Goal: Find specific page/section: Find specific page/section

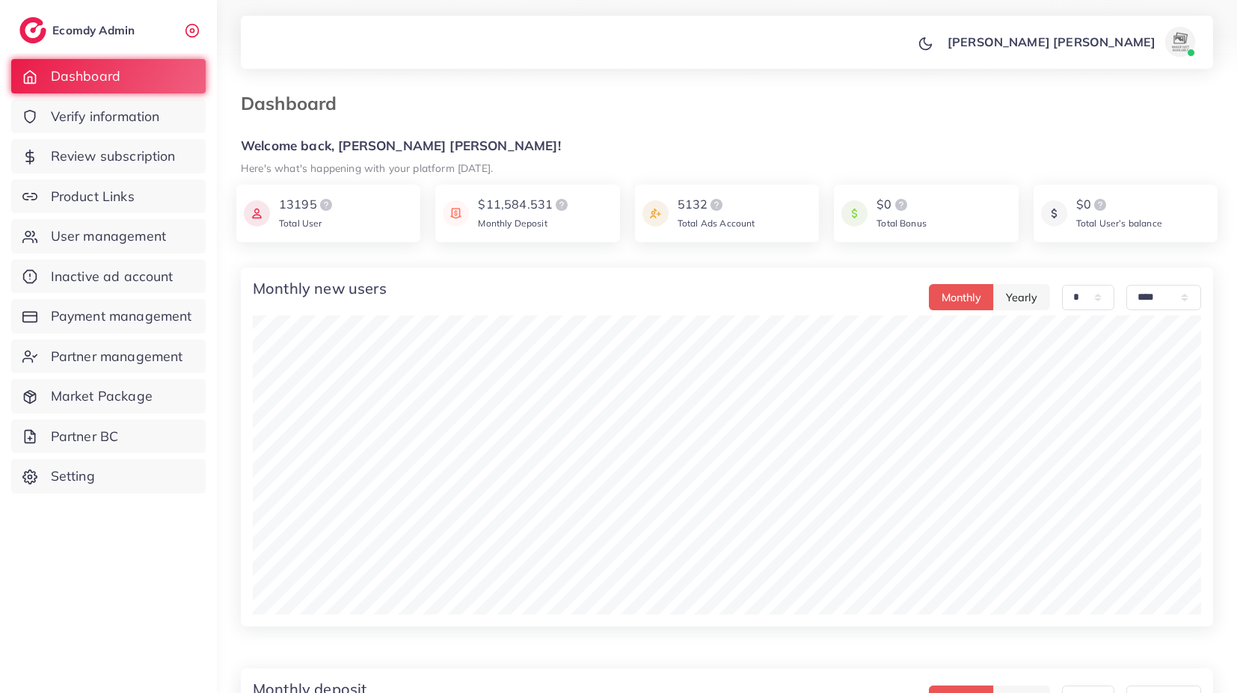
select select "*"
select select "****"
select select "*"
select select "****"
select select "*"
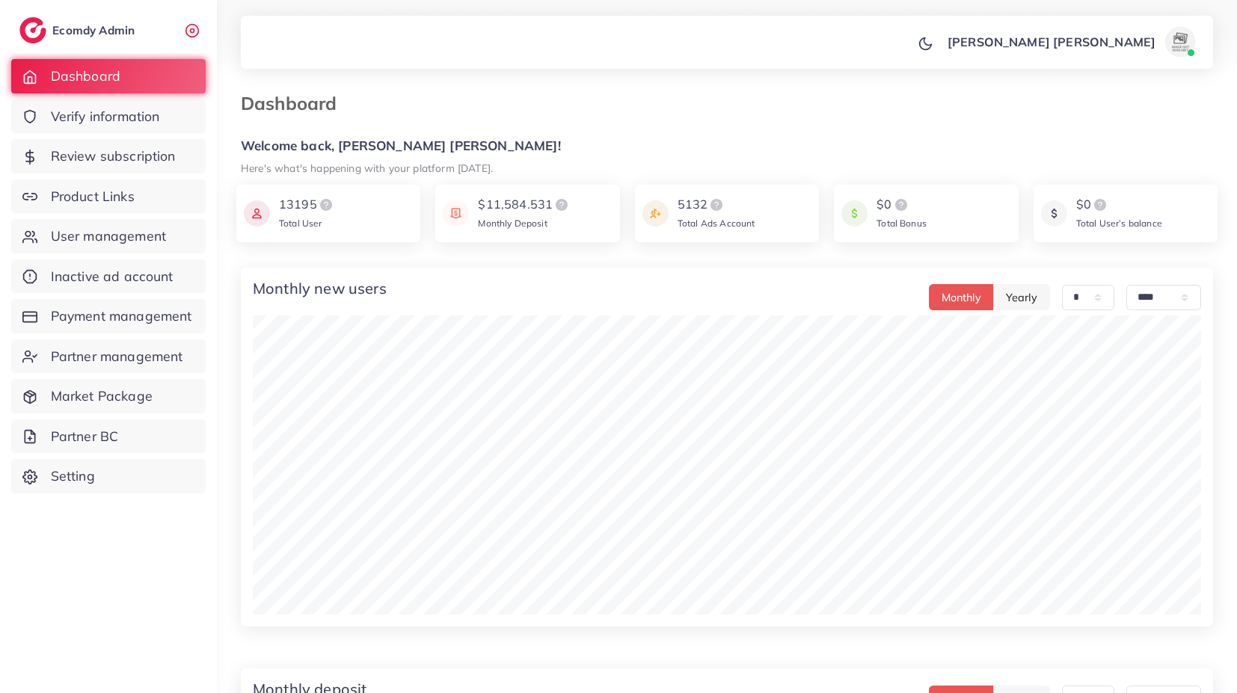
select select "****"
click at [143, 230] on span "User management" at bounding box center [112, 236] width 115 height 19
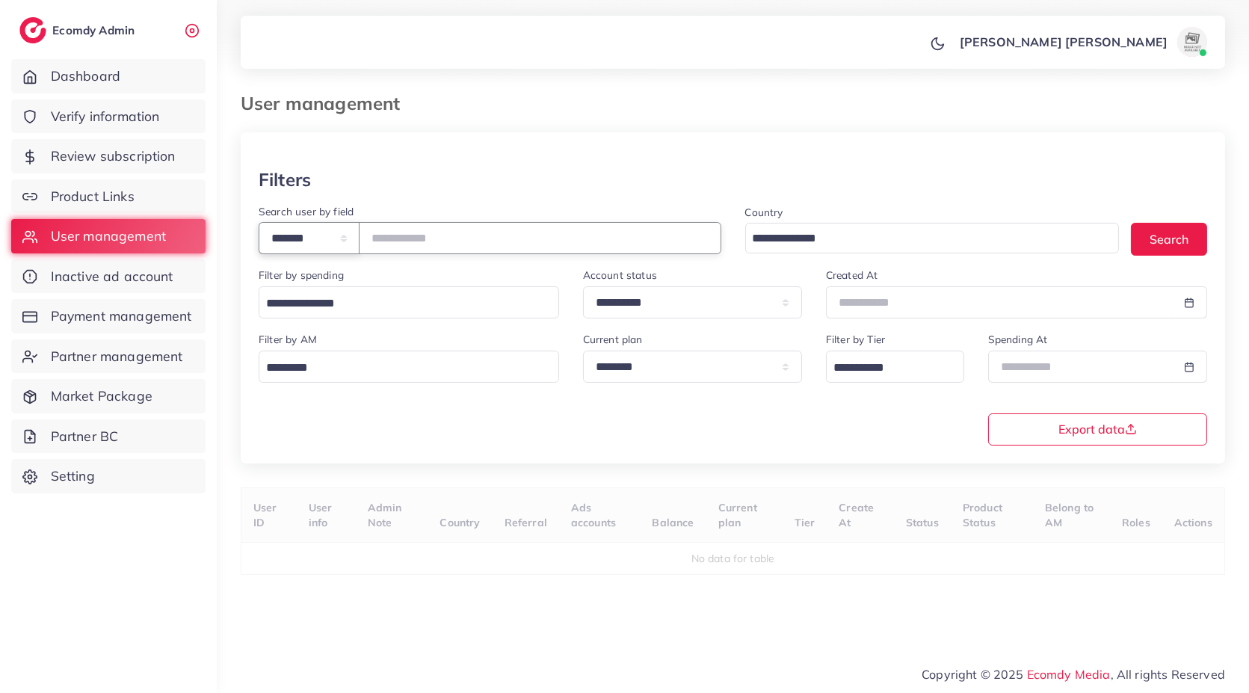
click at [344, 232] on select "**********" at bounding box center [309, 238] width 101 height 32
select select "**********"
click at [259, 222] on select "**********" at bounding box center [309, 238] width 101 height 32
click at [425, 241] on input "number" at bounding box center [540, 238] width 363 height 32
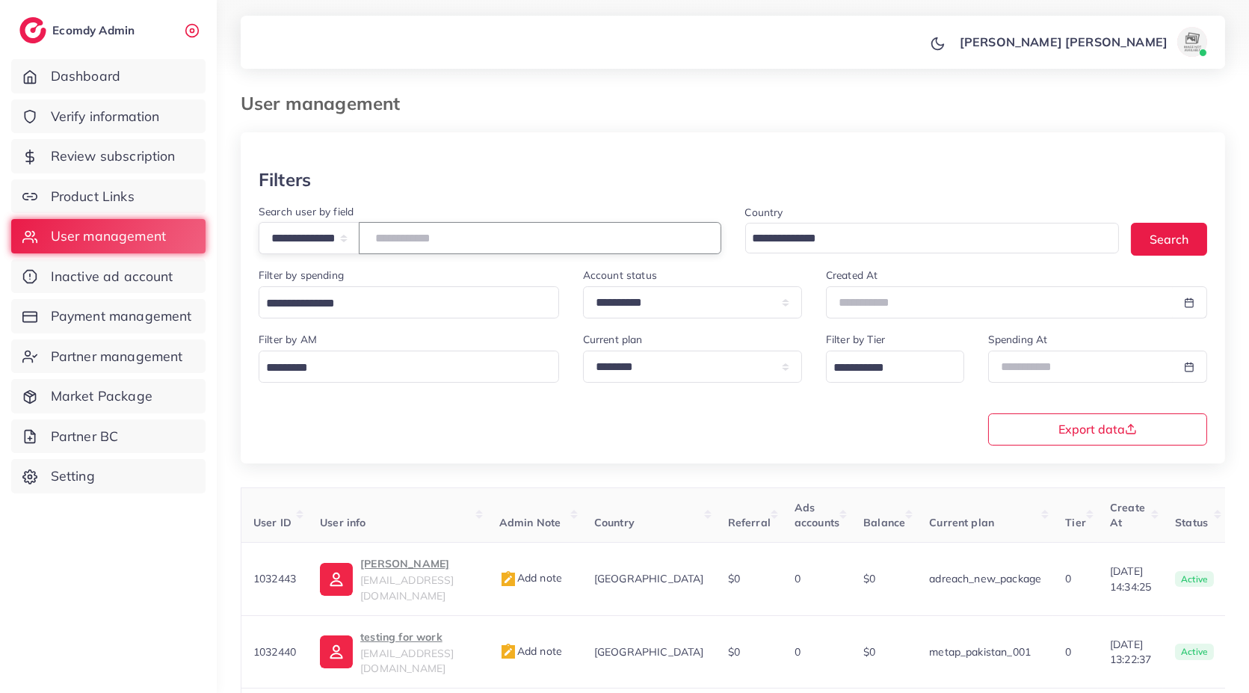
paste input "**********"
type input "**********"
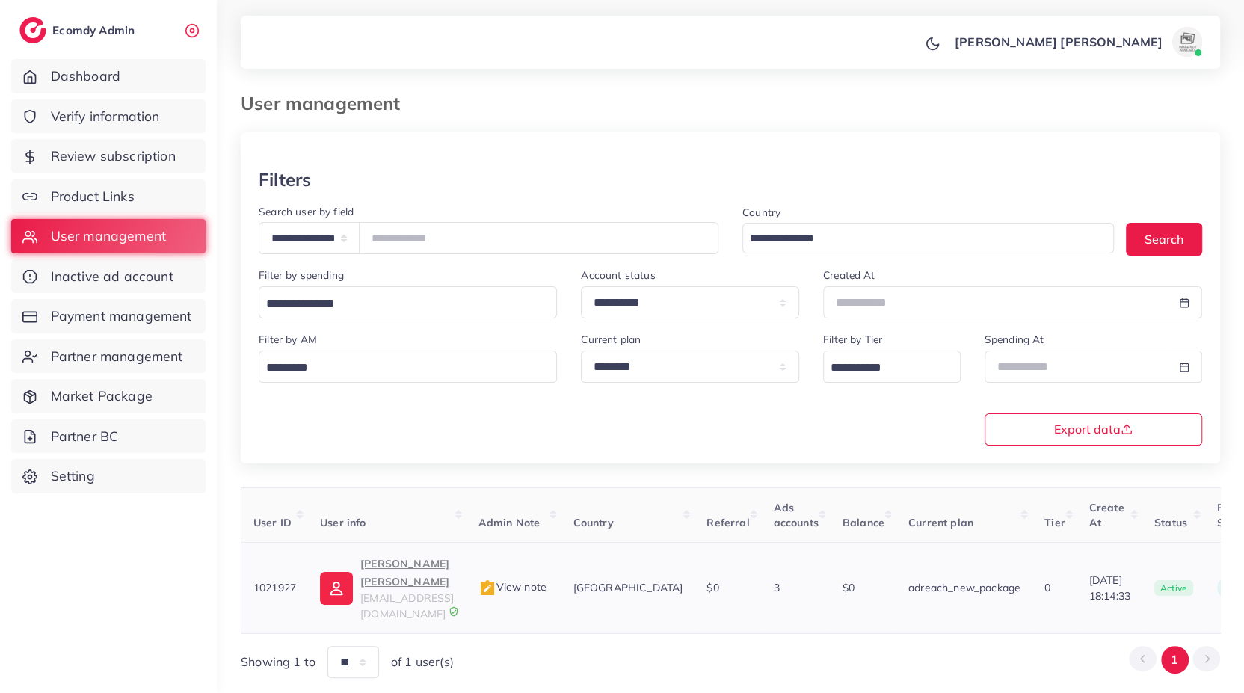
click at [401, 559] on p "Akram Ali Sayani" at bounding box center [406, 573] width 93 height 36
click at [771, 0] on div at bounding box center [622, 38] width 1244 height 76
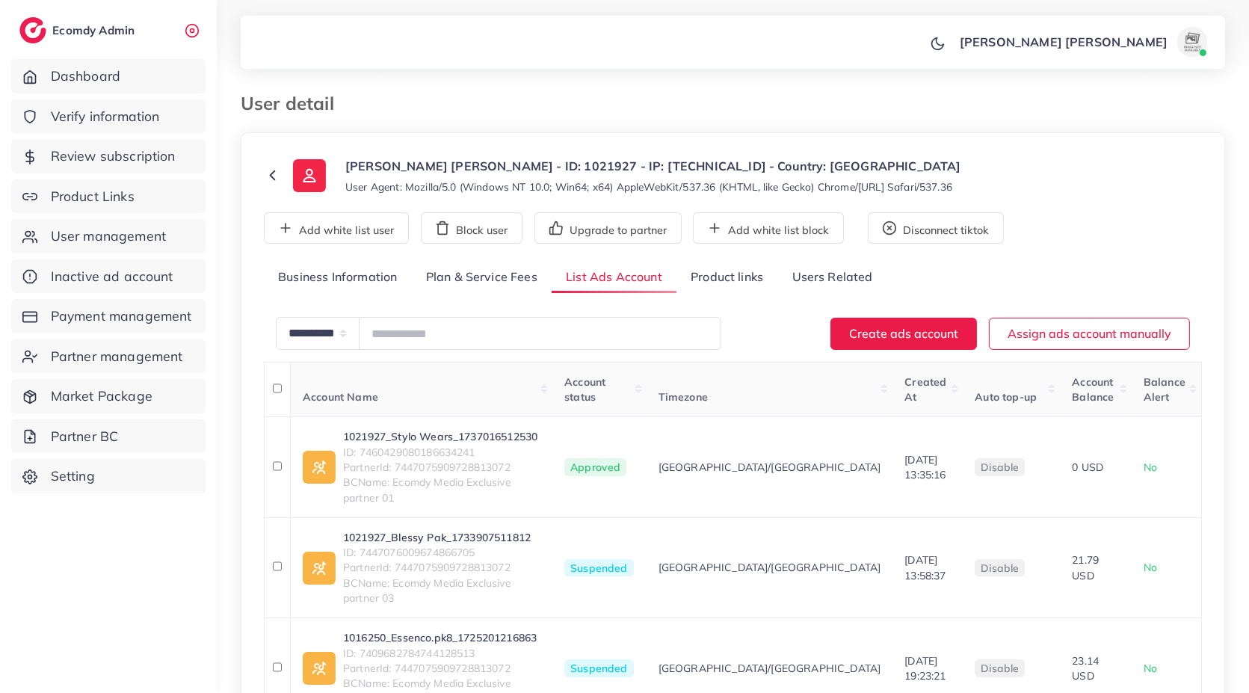
click at [228, 19] on div at bounding box center [624, 38] width 1249 height 76
click at [217, 0] on div at bounding box center [624, 38] width 1249 height 76
click at [218, 0] on div at bounding box center [624, 38] width 1249 height 76
click at [298, 101] on h3 "User detail" at bounding box center [293, 104] width 105 height 22
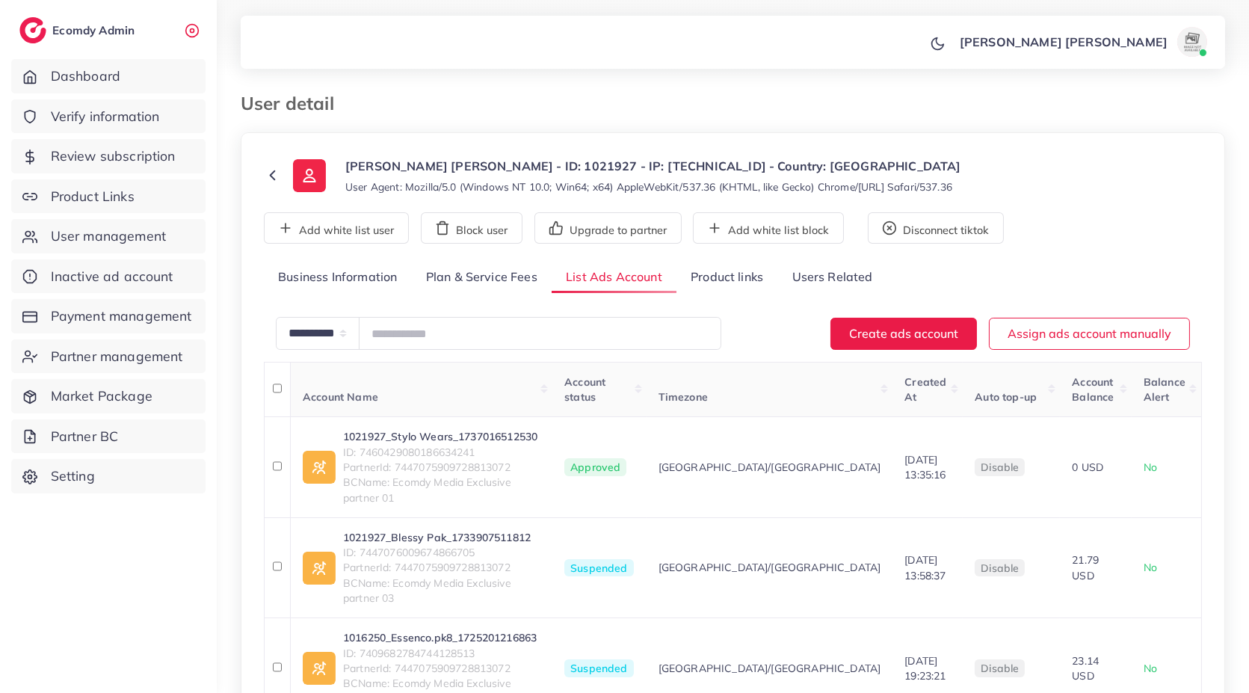
click at [298, 101] on h3 "User detail" at bounding box center [293, 104] width 105 height 22
click at [352, 96] on ol at bounding box center [659, 96] width 627 height 7
drag, startPoint x: 328, startPoint y: 101, endPoint x: 336, endPoint y: 106, distance: 9.7
click at [336, 106] on h3 "User detail" at bounding box center [293, 104] width 105 height 22
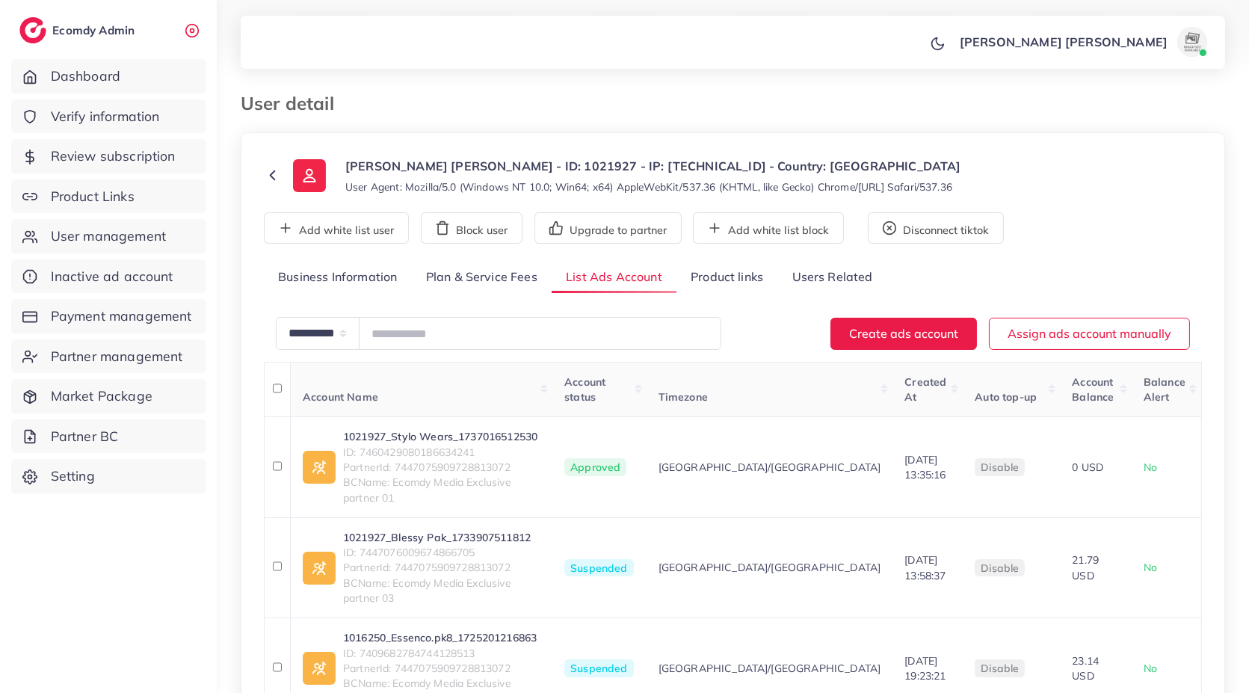
drag, startPoint x: 329, startPoint y: 101, endPoint x: 337, endPoint y: 102, distance: 8.3
click at [337, 102] on h3 "User detail" at bounding box center [293, 104] width 105 height 22
click at [329, 102] on h3 "User detail" at bounding box center [293, 104] width 105 height 22
drag, startPoint x: 329, startPoint y: 102, endPoint x: 354, endPoint y: 99, distance: 25.6
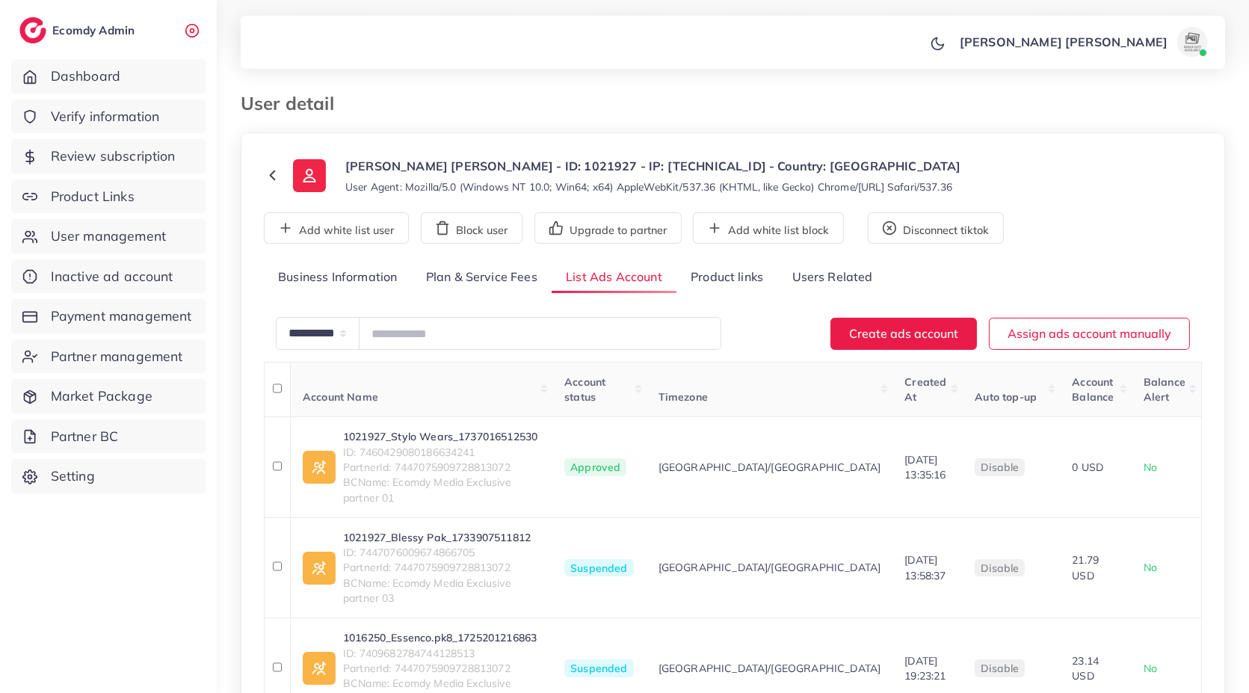
click at [354, 99] on div "User detail" at bounding box center [607, 104] width 757 height 22
click at [354, 99] on ol at bounding box center [659, 96] width 627 height 7
click at [336, 102] on h3 "User detail" at bounding box center [293, 104] width 105 height 22
drag, startPoint x: 330, startPoint y: 102, endPoint x: 357, endPoint y: 104, distance: 26.2
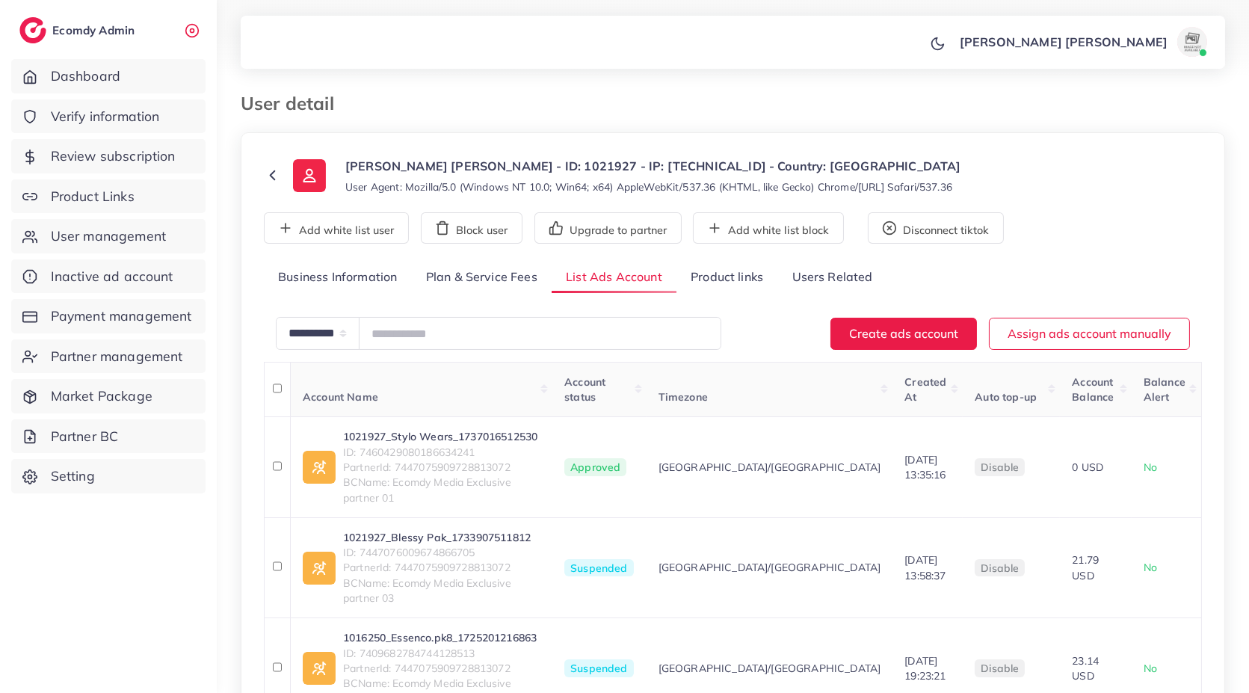
click at [357, 104] on div "User detail" at bounding box center [607, 104] width 757 height 22
click at [317, 106] on h3 "User detail" at bounding box center [293, 104] width 105 height 22
drag, startPoint x: 318, startPoint y: 106, endPoint x: 363, endPoint y: 105, distance: 44.9
click at [363, 105] on div "User detail" at bounding box center [607, 104] width 757 height 22
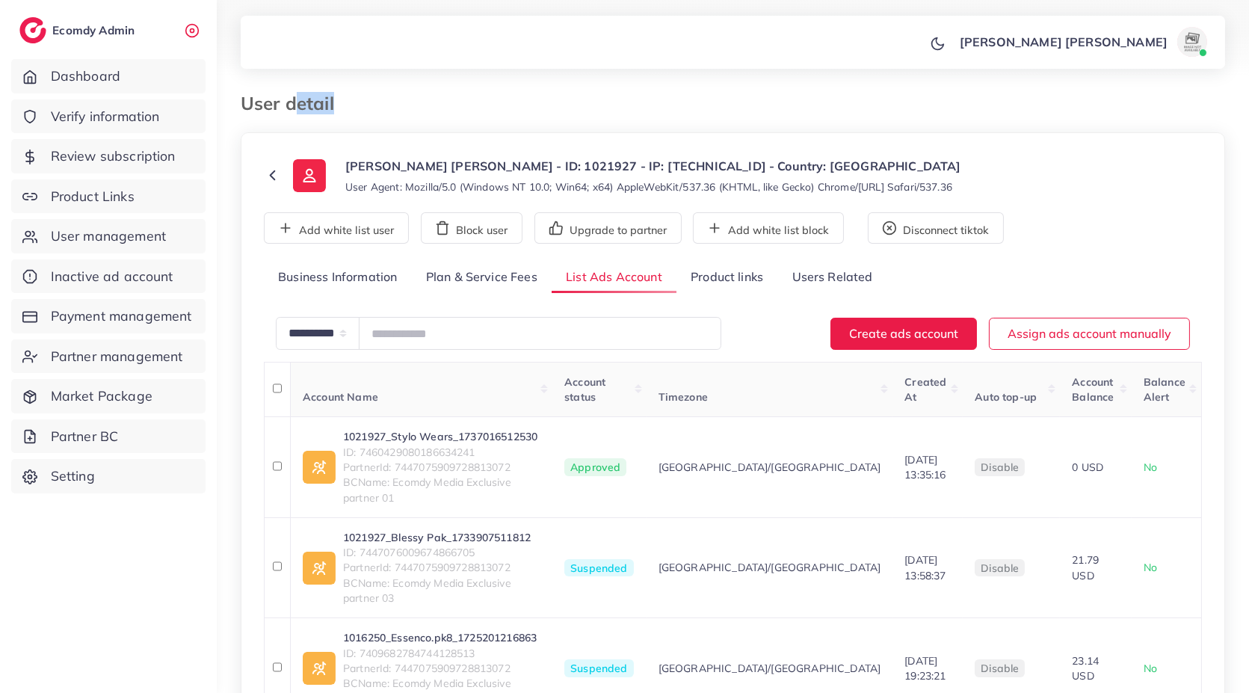
click at [363, 105] on div "User detail" at bounding box center [607, 104] width 757 height 22
click at [297, 109] on h3 "User detail" at bounding box center [293, 104] width 105 height 22
drag, startPoint x: 297, startPoint y: 109, endPoint x: 382, endPoint y: 96, distance: 86.2
click at [382, 96] on div "User detail" at bounding box center [607, 104] width 757 height 22
click at [382, 96] on ol at bounding box center [659, 96] width 627 height 7
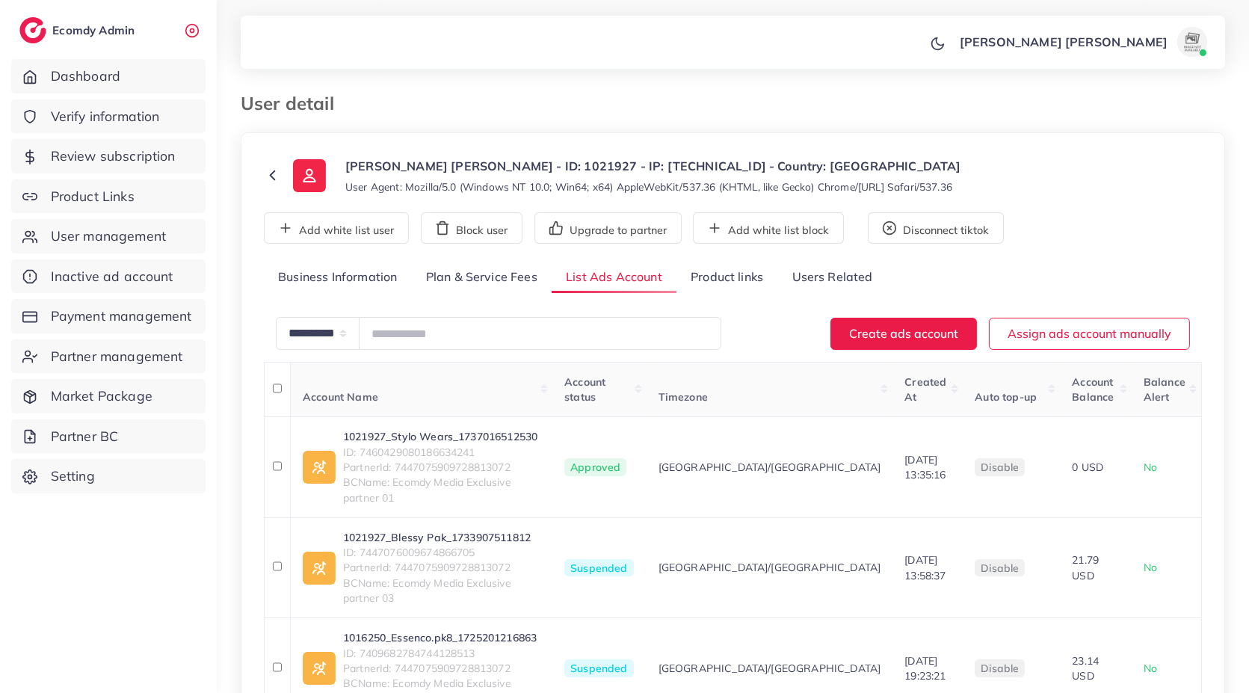
click at [315, 102] on h3 "User detail" at bounding box center [293, 104] width 105 height 22
drag, startPoint x: 315, startPoint y: 102, endPoint x: 378, endPoint y: 98, distance: 62.2
click at [378, 98] on div "User detail" at bounding box center [607, 104] width 757 height 22
click at [378, 98] on ol at bounding box center [659, 96] width 627 height 7
click at [248, 109] on h3 "User detail" at bounding box center [293, 104] width 105 height 22
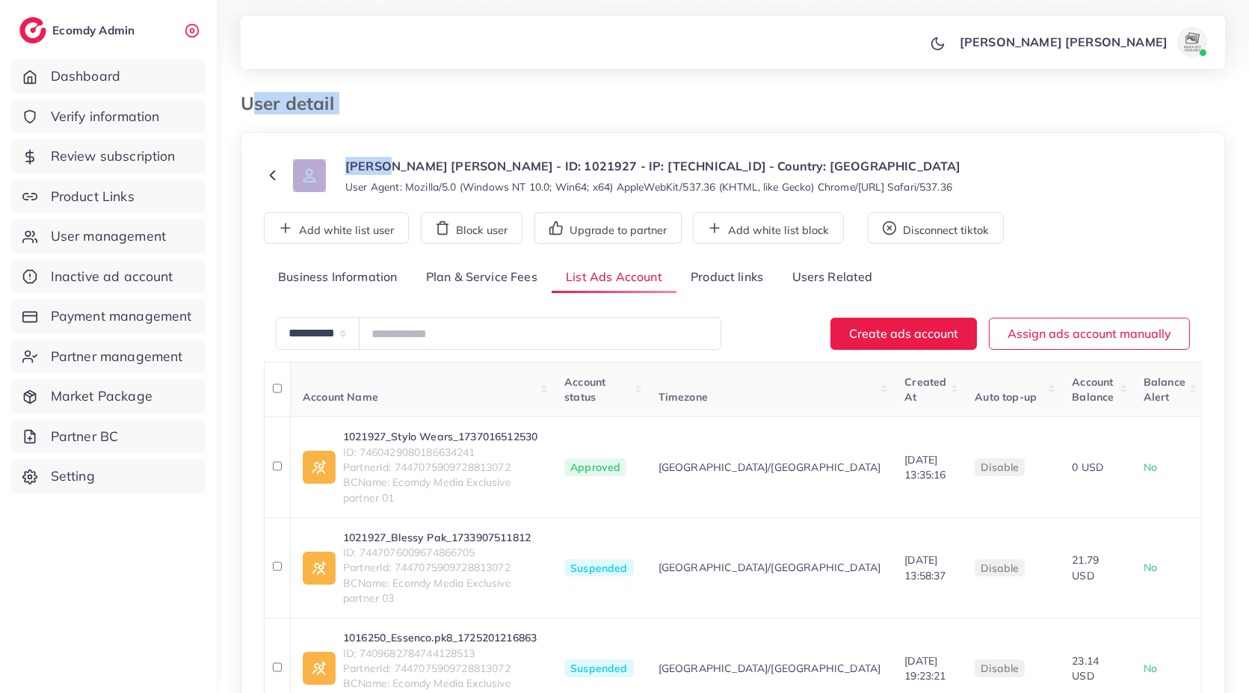
drag, startPoint x: 248, startPoint y: 109, endPoint x: 232, endPoint y: 135, distance: 30.9
click at [232, 135] on div "**********" at bounding box center [733, 418] width 1032 height 836
click at [322, 103] on h3 "User detail" at bounding box center [293, 104] width 105 height 22
drag, startPoint x: 322, startPoint y: 103, endPoint x: 397, endPoint y: 89, distance: 76.1
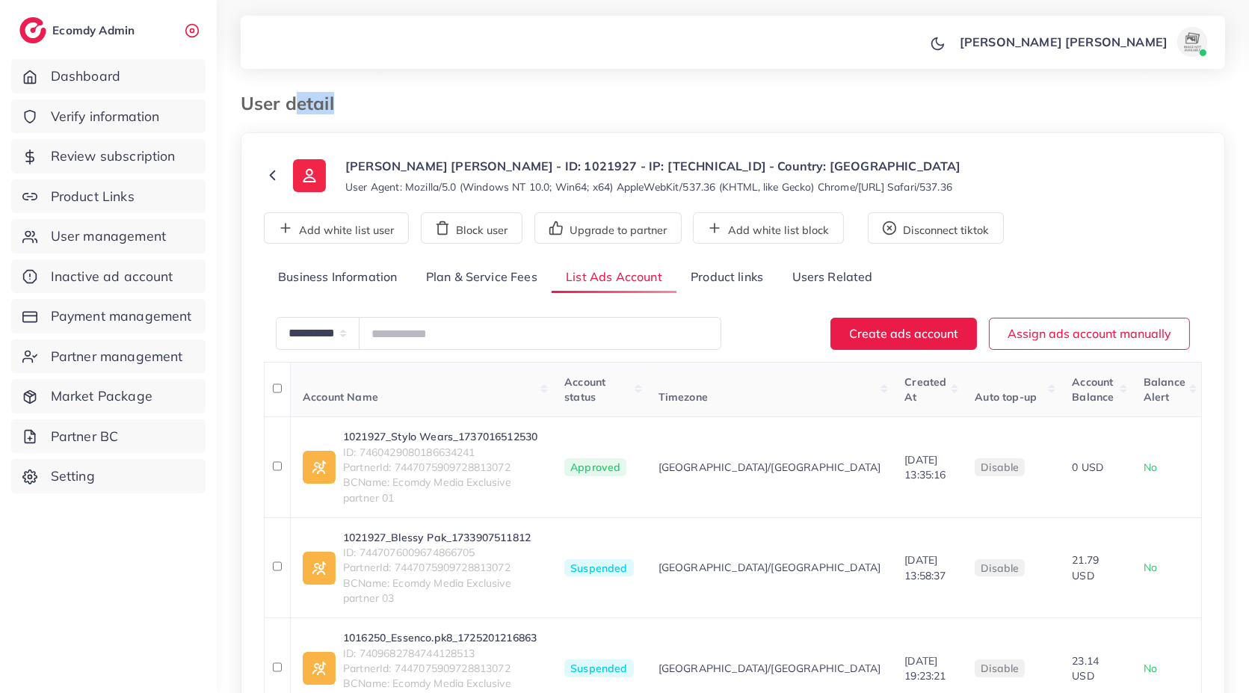
click at [397, 89] on div "**********" at bounding box center [733, 418] width 1032 height 836
click at [315, 102] on h3 "User detail" at bounding box center [293, 104] width 105 height 22
drag, startPoint x: 315, startPoint y: 102, endPoint x: 354, endPoint y: 103, distance: 38.9
click at [354, 103] on div "User detail" at bounding box center [607, 104] width 757 height 22
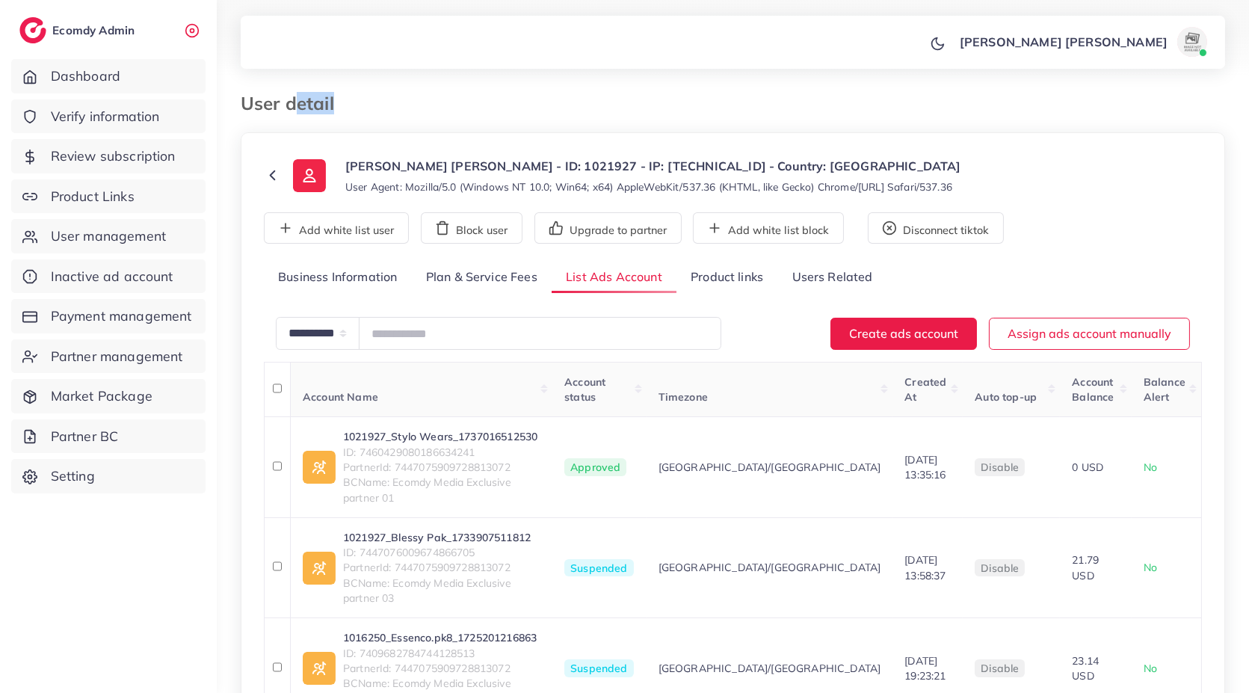
click at [354, 103] on div "User detail" at bounding box center [607, 104] width 757 height 22
click at [271, 105] on h3 "User detail" at bounding box center [293, 104] width 105 height 22
click at [345, 104] on h3 "User detail" at bounding box center [293, 104] width 105 height 22
click at [324, 103] on h3 "User detail" at bounding box center [293, 104] width 105 height 22
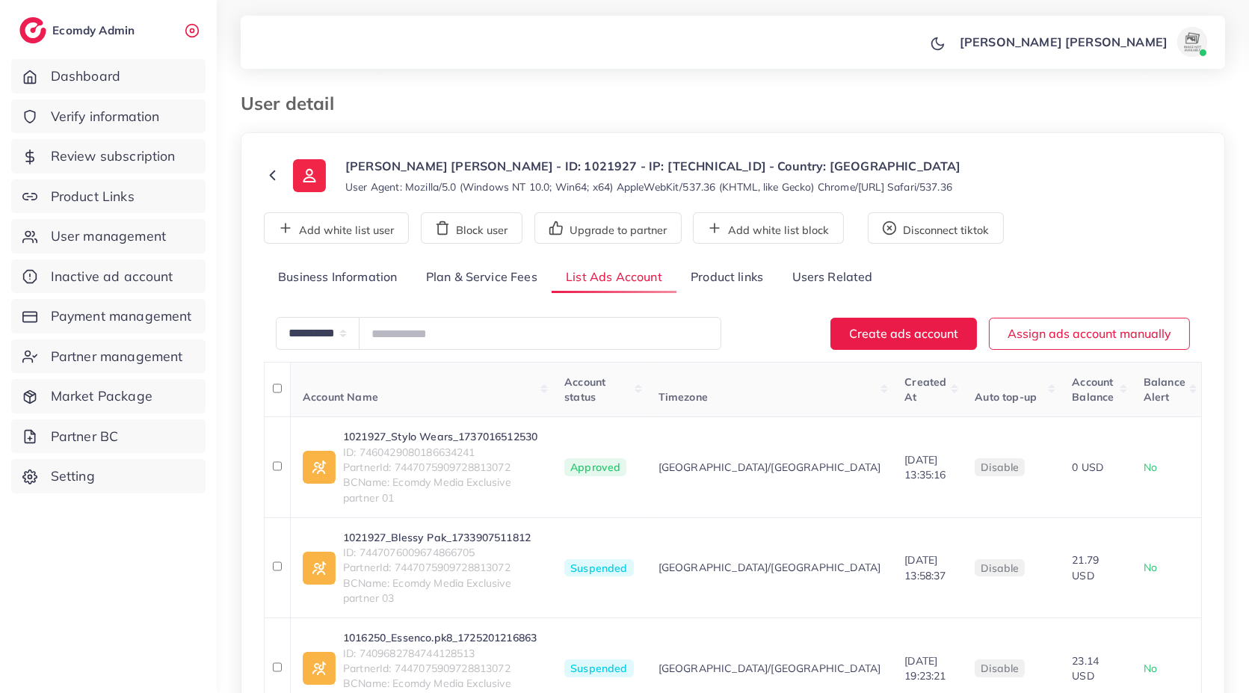
click at [324, 103] on h3 "User detail" at bounding box center [293, 104] width 105 height 22
click at [365, 103] on div "User detail" at bounding box center [607, 104] width 757 height 22
click at [315, 103] on h3 "User detail" at bounding box center [293, 104] width 105 height 22
click at [354, 105] on div "User detail" at bounding box center [607, 104] width 757 height 22
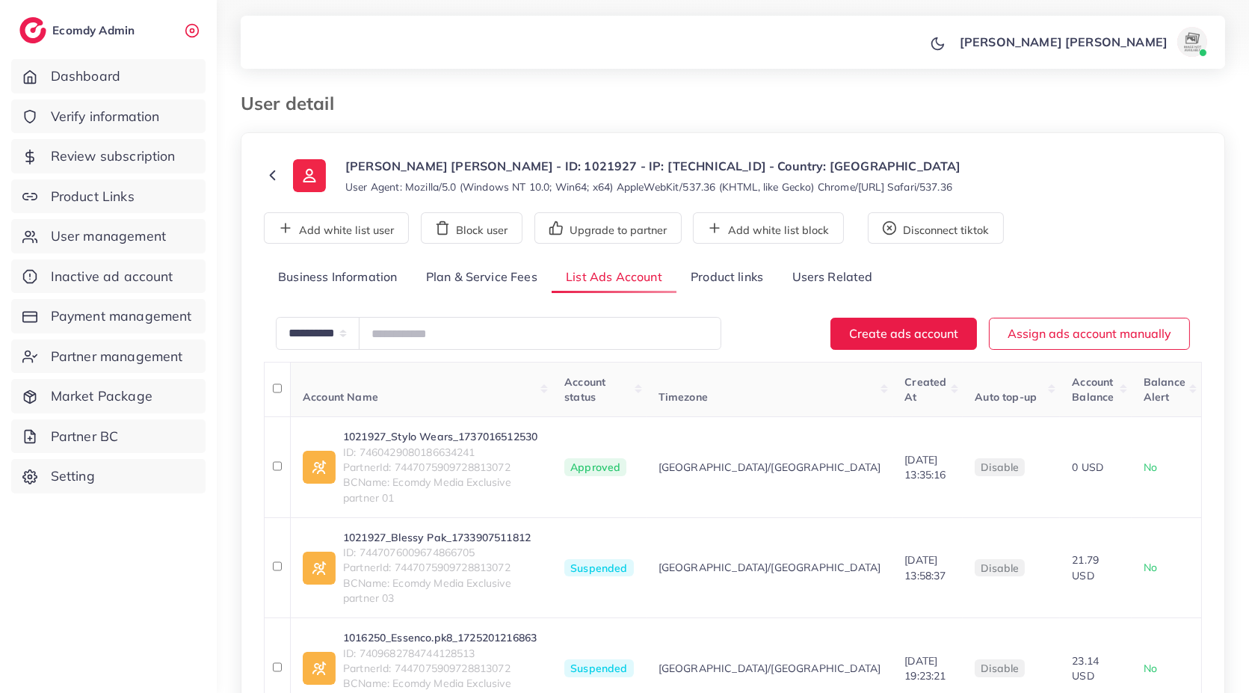
click at [248, 110] on h3 "User detail" at bounding box center [293, 104] width 105 height 22
click at [391, 93] on ol at bounding box center [659, 96] width 627 height 7
click at [313, 108] on h3 "User detail" at bounding box center [293, 104] width 105 height 22
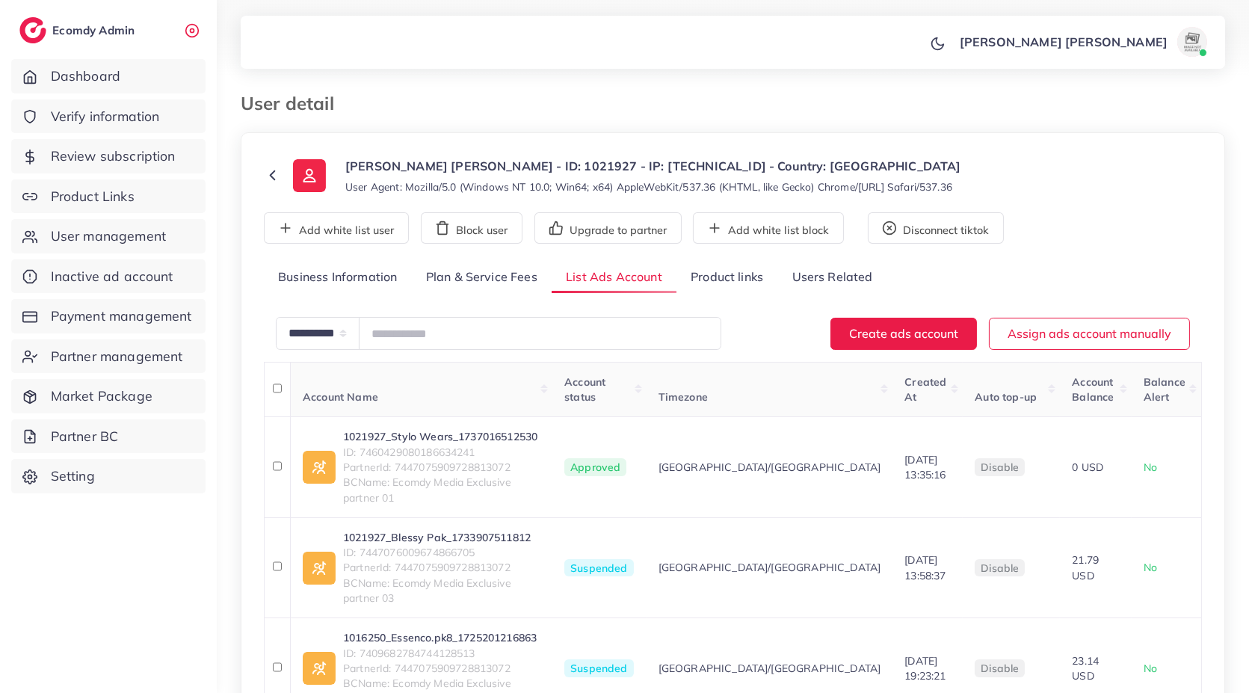
click at [372, 105] on div "User detail" at bounding box center [607, 104] width 757 height 22
click at [297, 107] on h3 "User detail" at bounding box center [293, 104] width 105 height 22
click at [395, 97] on ol at bounding box center [659, 96] width 627 height 7
click at [264, 107] on h3 "User detail" at bounding box center [293, 104] width 105 height 22
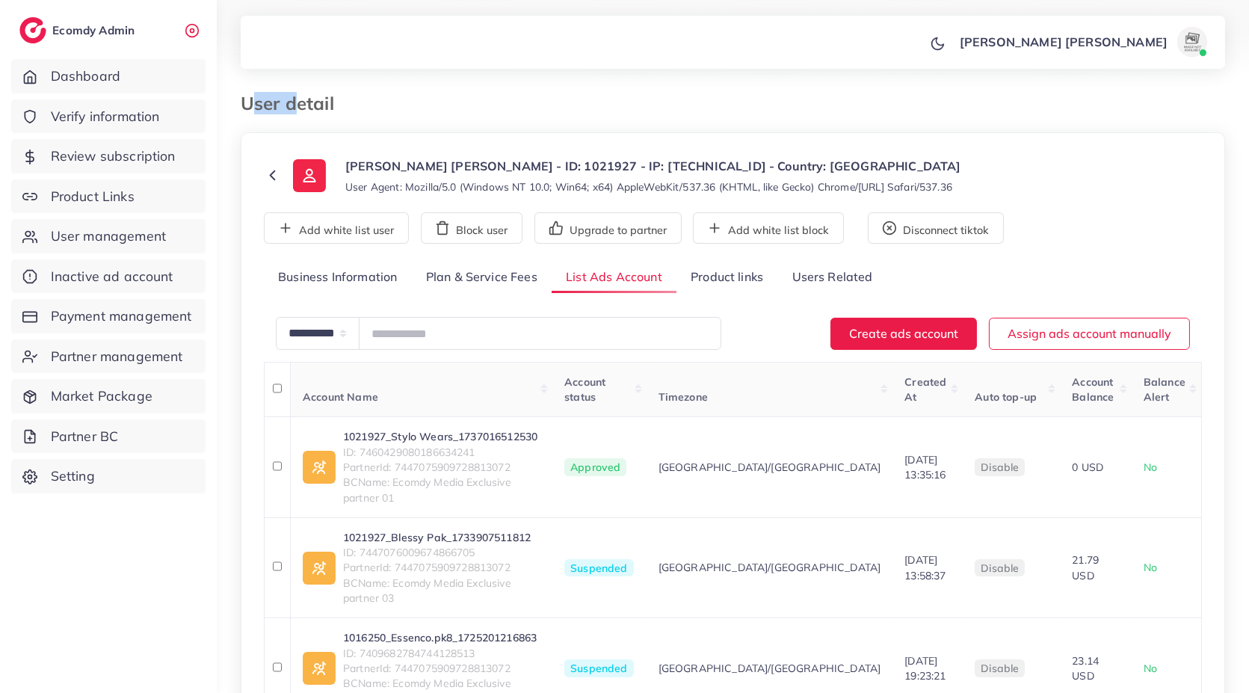
click at [264, 107] on h3 "User detail" at bounding box center [293, 104] width 105 height 22
click at [381, 97] on ol at bounding box center [659, 96] width 627 height 7
click at [310, 99] on h3 "User detail" at bounding box center [293, 104] width 105 height 22
click at [367, 105] on div "User detail" at bounding box center [607, 104] width 757 height 22
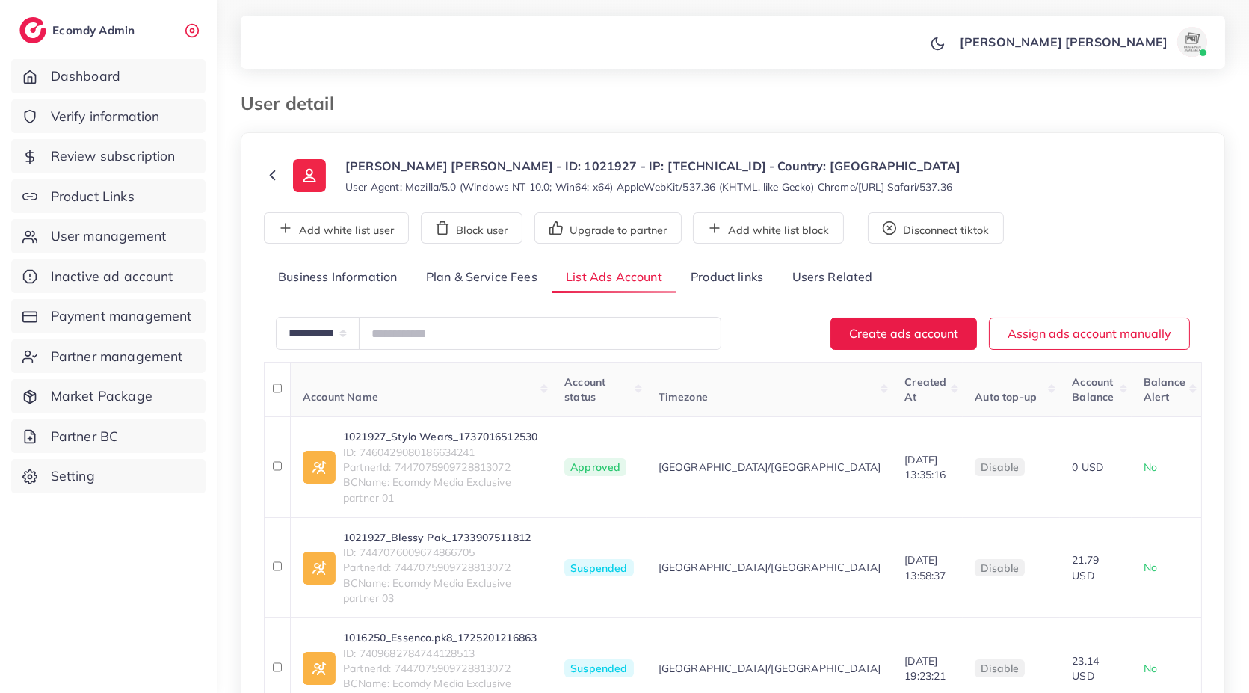
drag, startPoint x: 330, startPoint y: 100, endPoint x: 343, endPoint y: 99, distance: 12.7
click at [343, 99] on h3 "User detail" at bounding box center [293, 104] width 105 height 22
click at [312, 105] on h3 "User detail" at bounding box center [293, 104] width 105 height 22
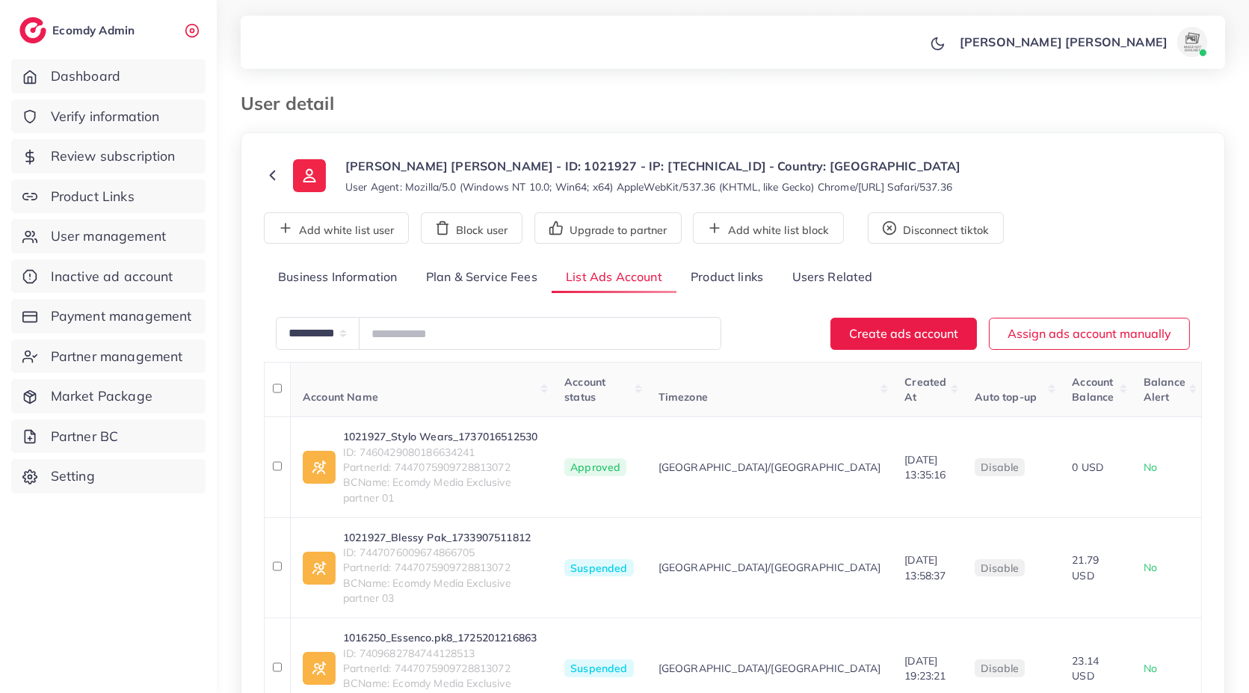
click at [374, 98] on ol at bounding box center [659, 96] width 627 height 7
click at [306, 101] on h3 "User detail" at bounding box center [293, 104] width 105 height 22
click at [339, 106] on h3 "User detail" at bounding box center [293, 104] width 105 height 22
click at [326, 104] on h3 "User detail" at bounding box center [293, 104] width 105 height 22
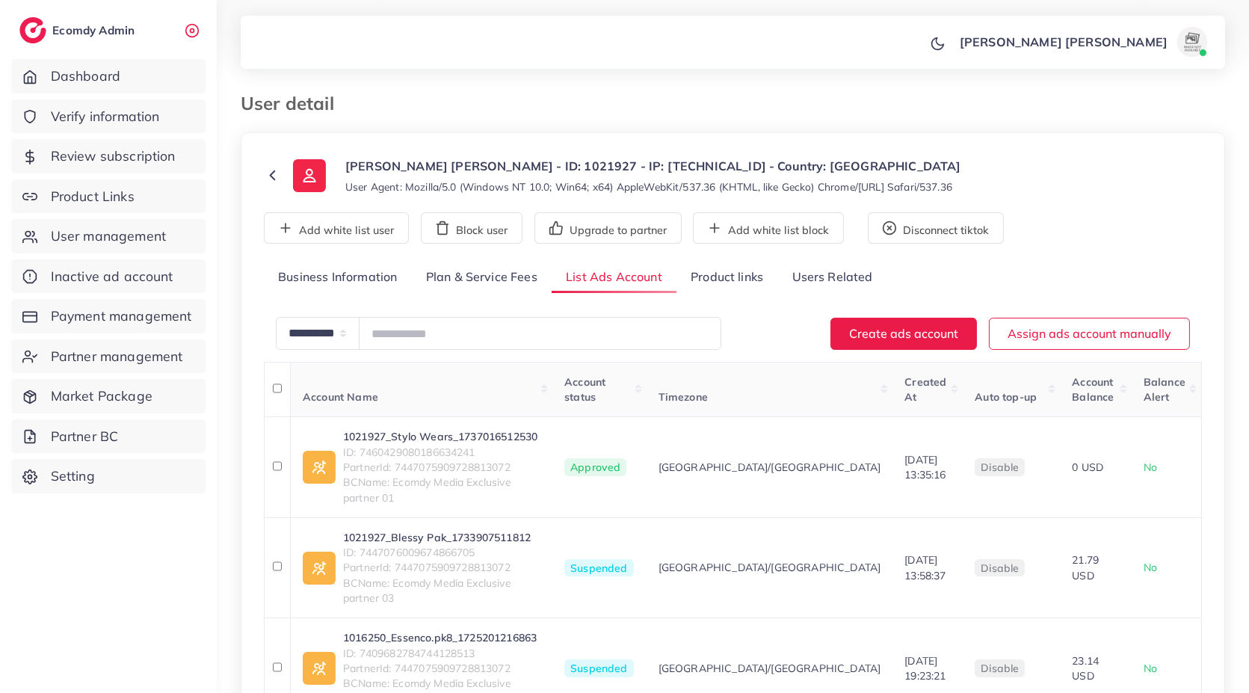
click at [326, 104] on h3 "User detail" at bounding box center [293, 104] width 105 height 22
click at [347, 103] on div "User detail" at bounding box center [607, 104] width 757 height 22
click at [268, 103] on h3 "User detail" at bounding box center [293, 104] width 105 height 22
click at [402, 85] on div "**********" at bounding box center [733, 418] width 1032 height 836
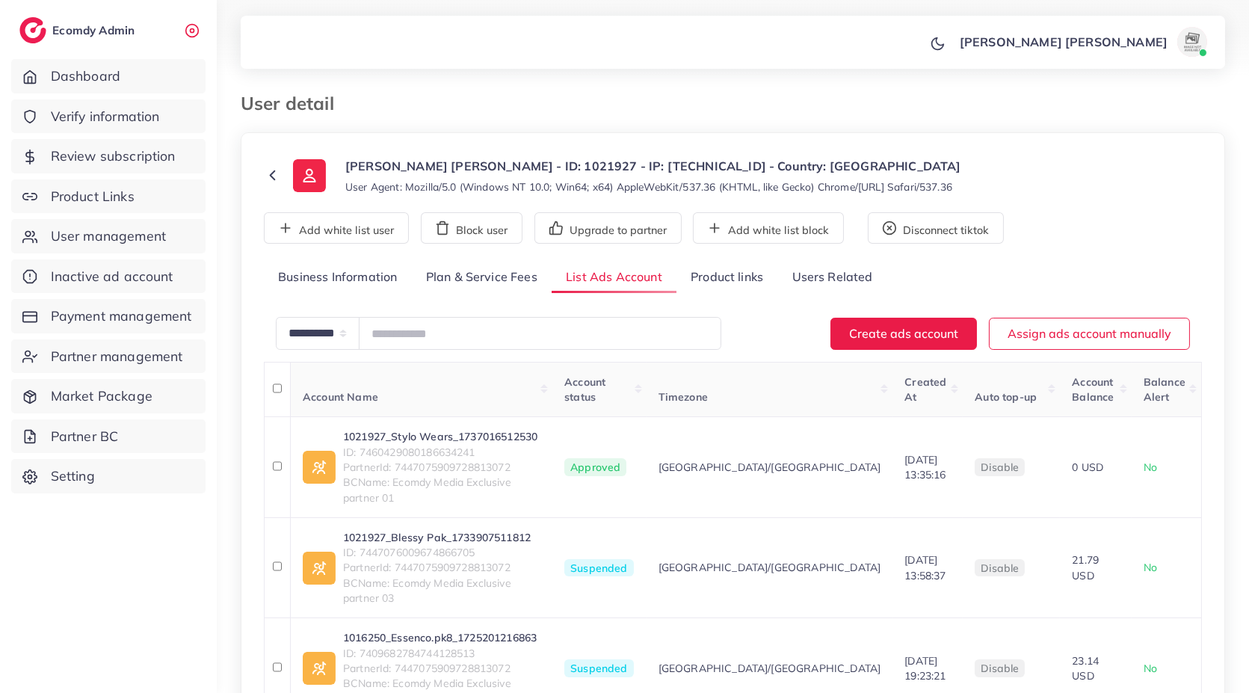
click at [310, 99] on h3 "User detail" at bounding box center [293, 104] width 105 height 22
click at [369, 100] on div "User detail" at bounding box center [607, 104] width 757 height 22
click at [332, 100] on h3 "User detail" at bounding box center [293, 104] width 105 height 22
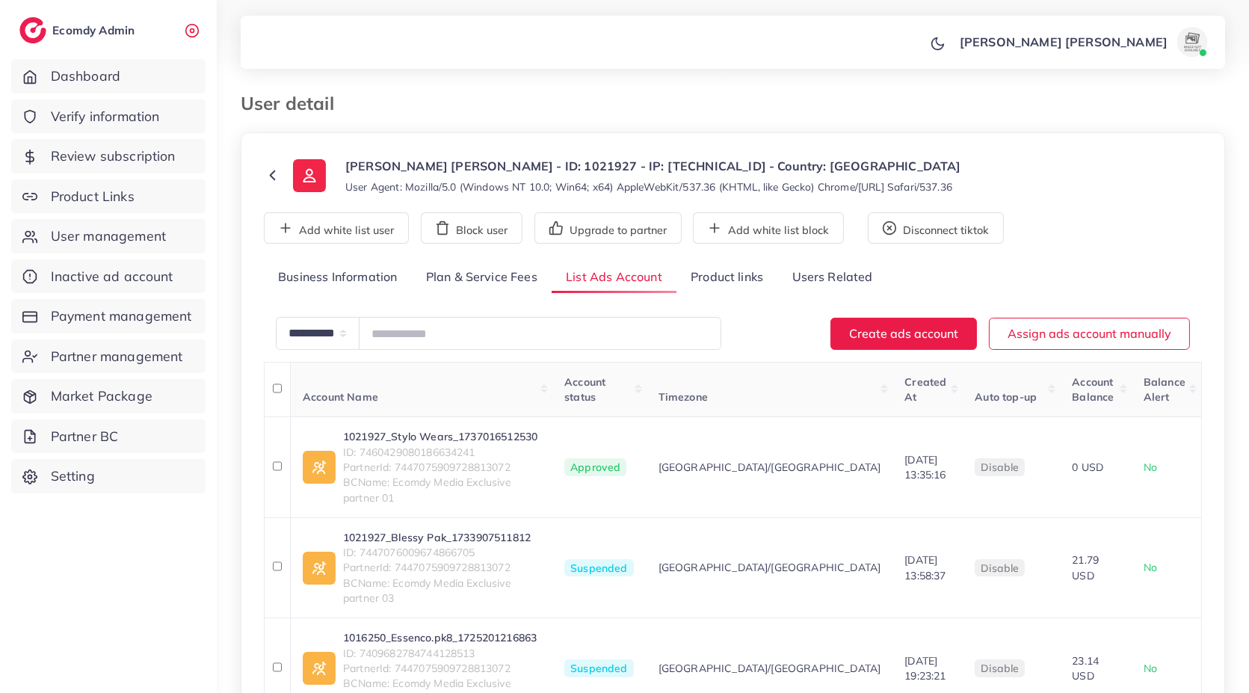
click at [315, 102] on h3 "User detail" at bounding box center [293, 104] width 105 height 22
click at [363, 103] on div "User detail" at bounding box center [607, 104] width 757 height 22
click at [314, 103] on h3 "User detail" at bounding box center [293, 104] width 105 height 22
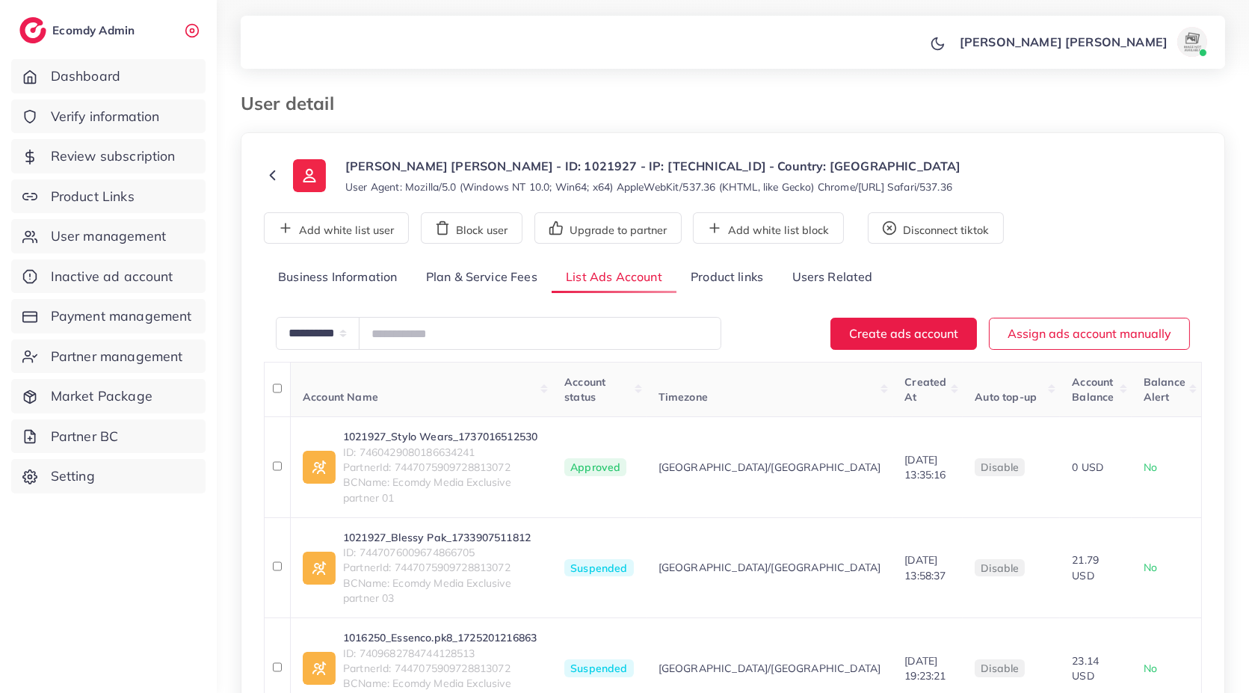
click at [361, 103] on div "User detail" at bounding box center [607, 104] width 757 height 22
click at [312, 105] on h3 "User detail" at bounding box center [293, 104] width 105 height 22
click at [375, 107] on div "User detail" at bounding box center [607, 104] width 757 height 22
click at [310, 107] on h3 "User detail" at bounding box center [293, 104] width 105 height 22
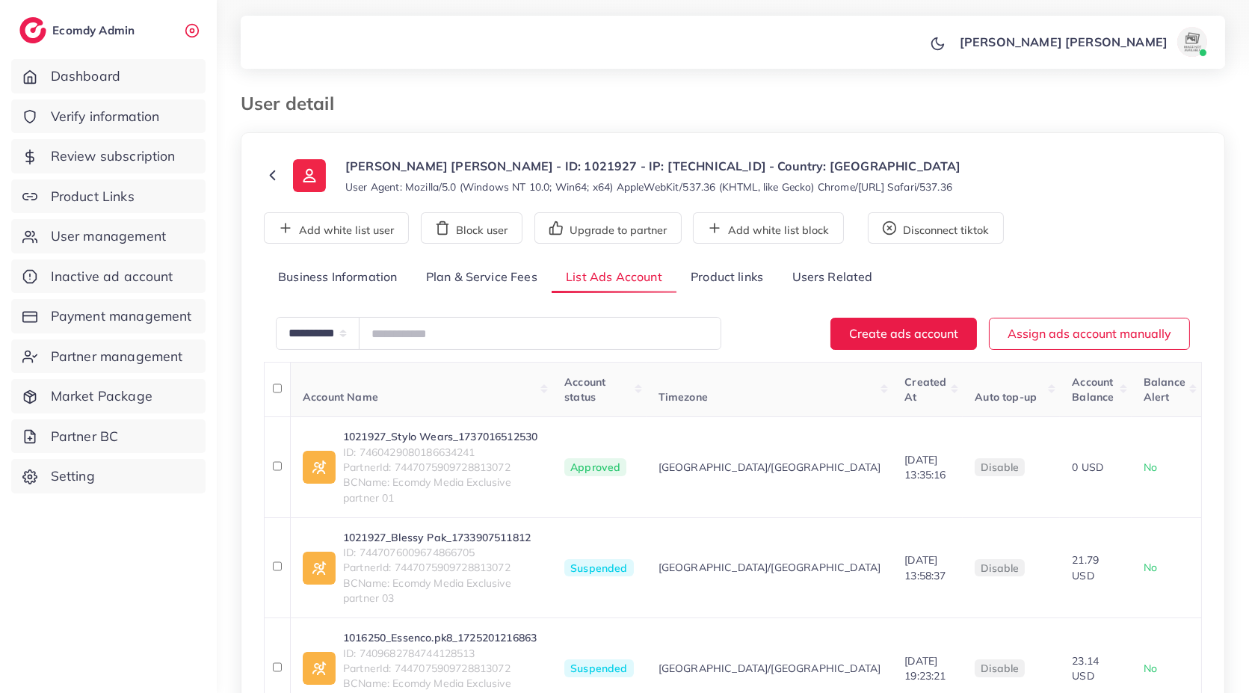
click at [306, 105] on h3 "User detail" at bounding box center [293, 104] width 105 height 22
click at [376, 102] on div "User detail" at bounding box center [607, 104] width 757 height 22
click at [251, 108] on h3 "User detail" at bounding box center [293, 104] width 105 height 22
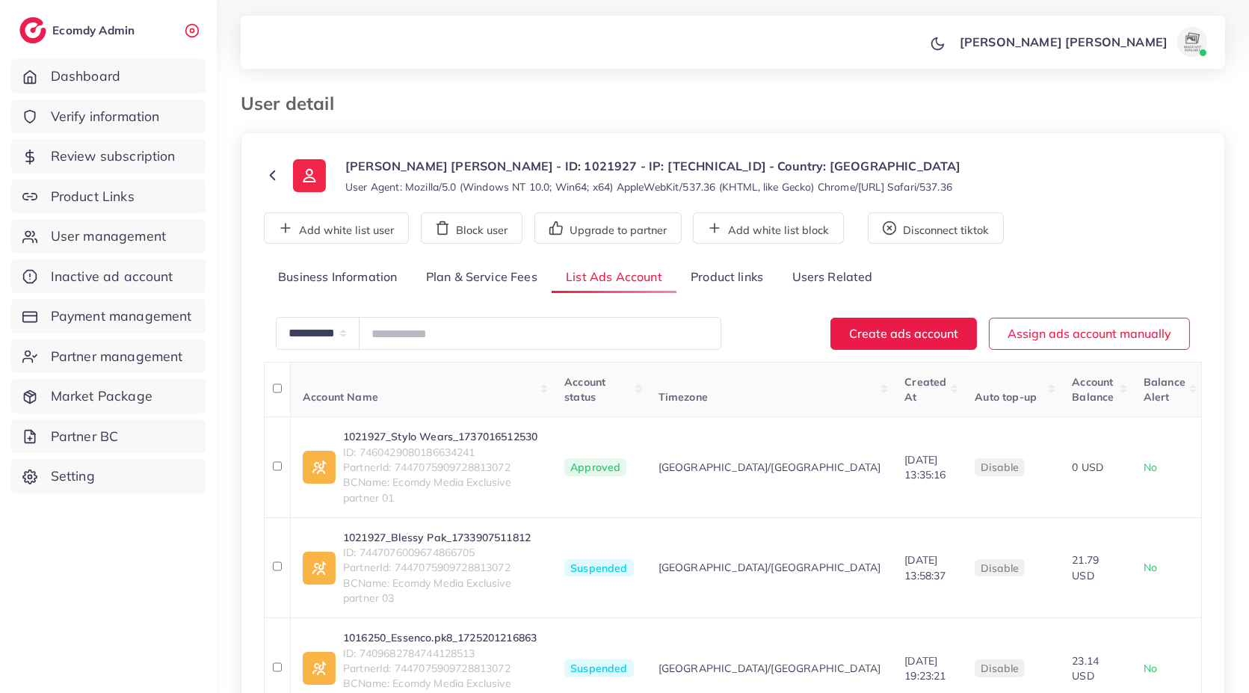
click at [355, 99] on ol at bounding box center [659, 96] width 627 height 7
click at [316, 101] on h3 "User detail" at bounding box center [293, 104] width 105 height 22
click at [378, 97] on ol at bounding box center [659, 96] width 627 height 7
click at [305, 99] on h3 "User detail" at bounding box center [293, 104] width 105 height 22
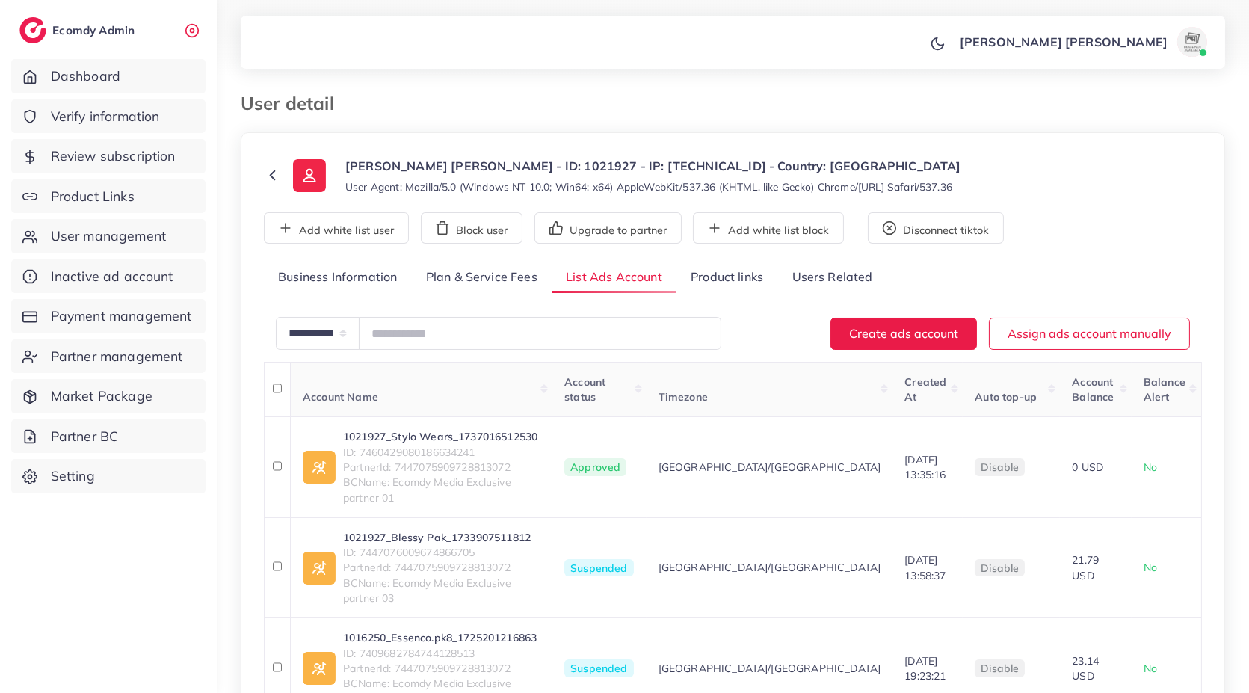
click at [305, 99] on h3 "User detail" at bounding box center [293, 104] width 105 height 22
click at [375, 103] on div "User detail" at bounding box center [607, 104] width 757 height 22
click at [310, 101] on h3 "User detail" at bounding box center [293, 104] width 105 height 22
click at [353, 104] on div "User detail" at bounding box center [607, 104] width 757 height 22
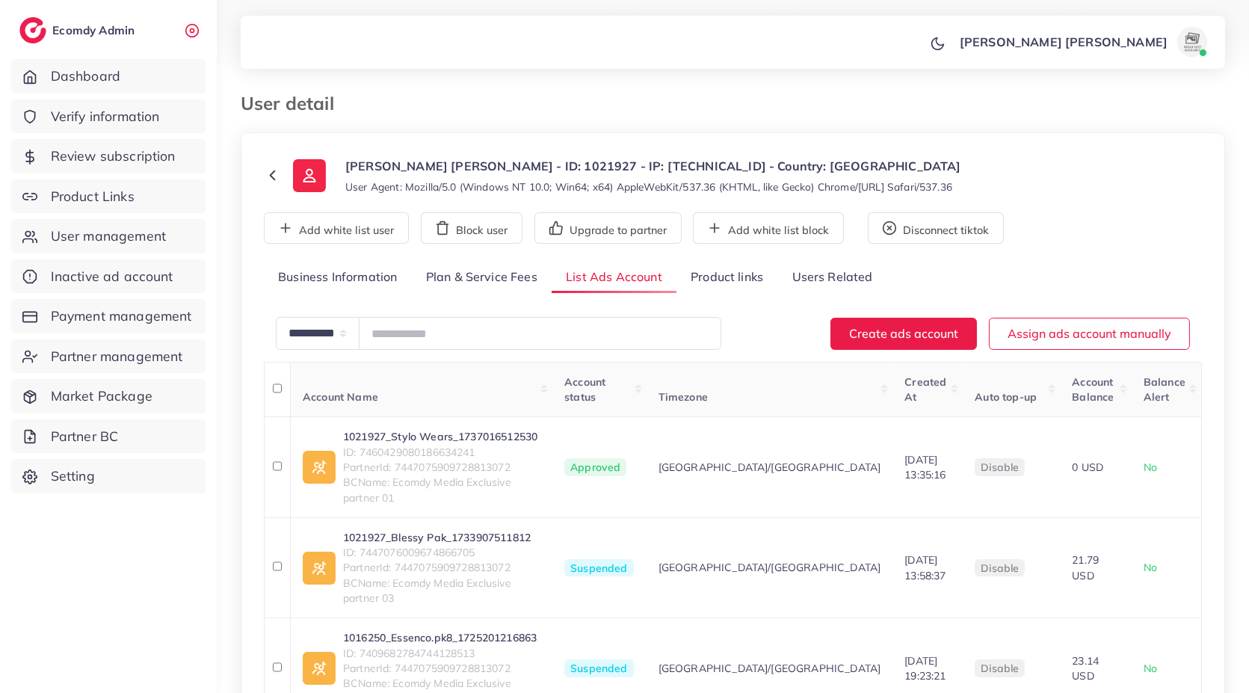
click at [282, 103] on h3 "User detail" at bounding box center [293, 104] width 105 height 22
click at [256, 102] on h3 "User detail" at bounding box center [293, 104] width 105 height 22
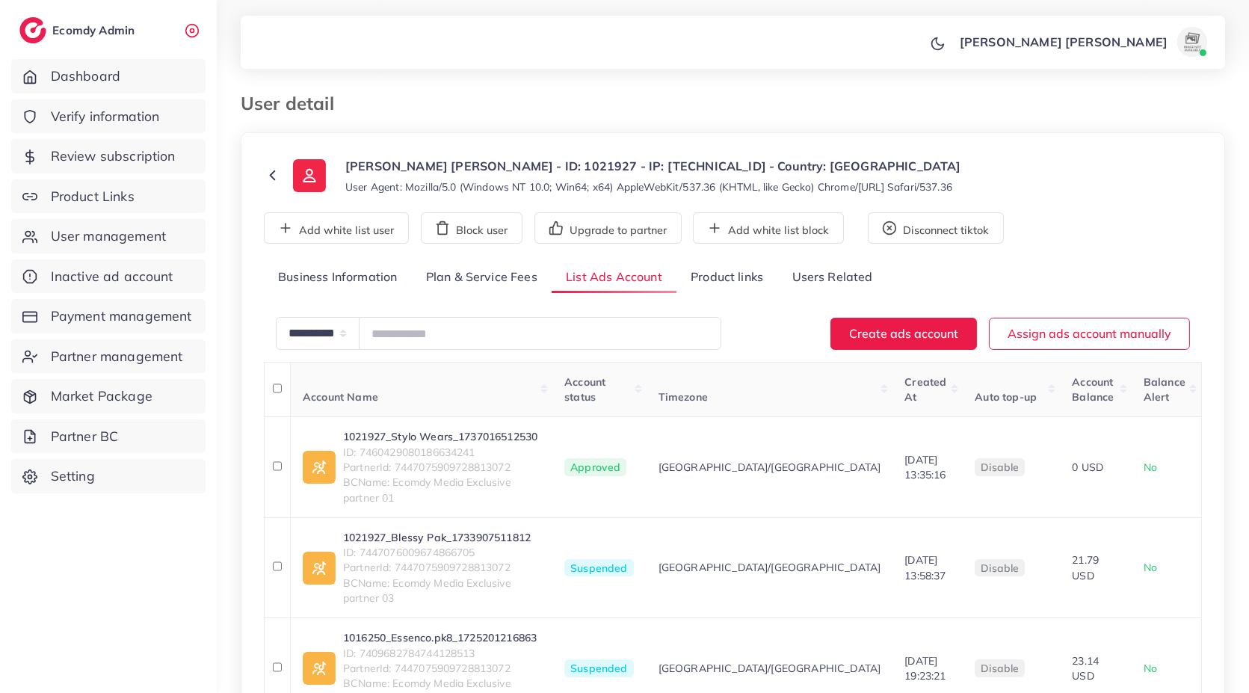
click at [341, 89] on div "**********" at bounding box center [733, 418] width 1032 height 836
click at [330, 94] on h3 "User detail" at bounding box center [293, 104] width 105 height 22
click at [357, 97] on ol at bounding box center [659, 96] width 627 height 7
click at [295, 99] on h3 "User detail" at bounding box center [293, 104] width 105 height 22
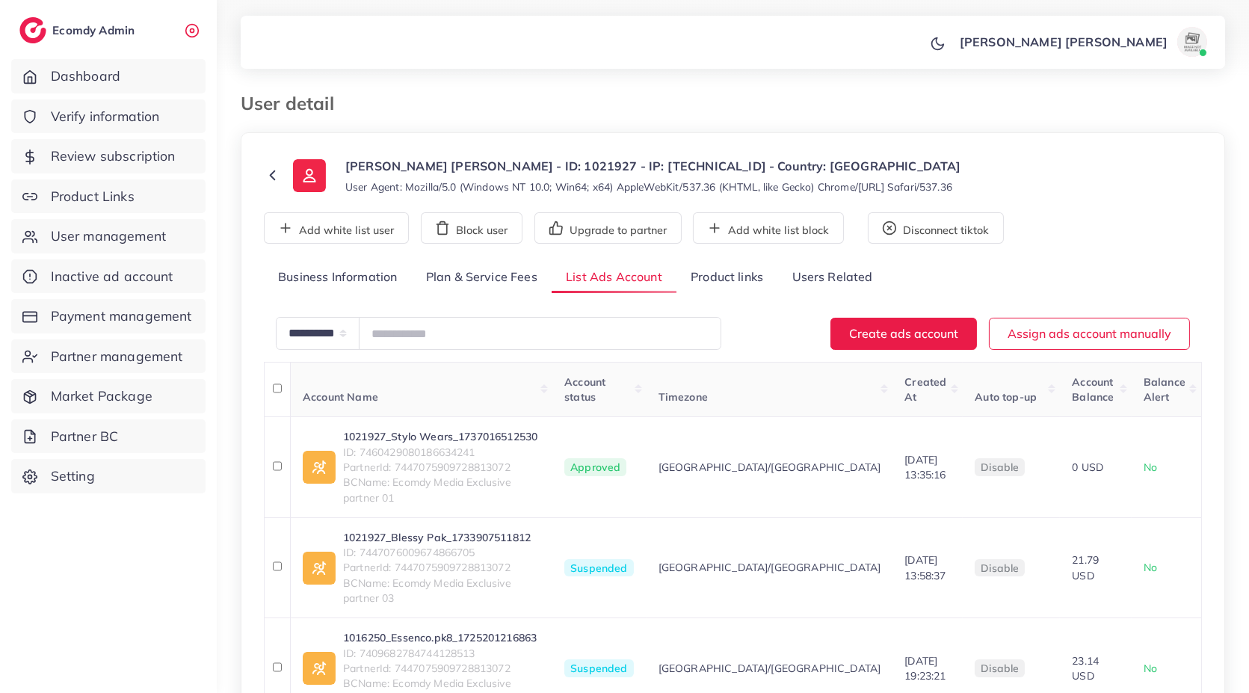
click at [353, 98] on ol at bounding box center [659, 96] width 627 height 7
click at [298, 106] on h3 "User detail" at bounding box center [293, 104] width 105 height 22
click at [363, 93] on ol at bounding box center [659, 96] width 627 height 7
click at [312, 93] on h3 "User detail" at bounding box center [293, 104] width 105 height 22
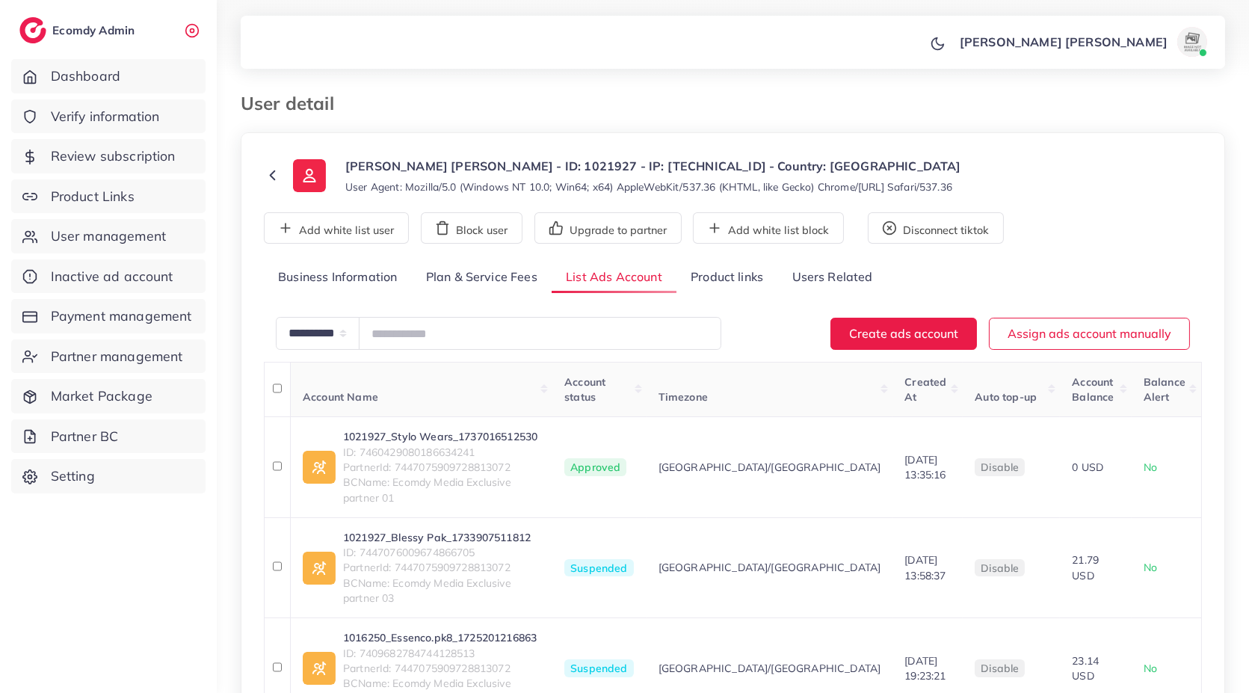
click at [312, 93] on h3 "User detail" at bounding box center [293, 104] width 105 height 22
click at [320, 93] on h3 "User detail" at bounding box center [293, 104] width 105 height 22
click at [315, 102] on h3 "User detail" at bounding box center [293, 104] width 105 height 22
click at [384, 93] on ol at bounding box center [659, 96] width 627 height 7
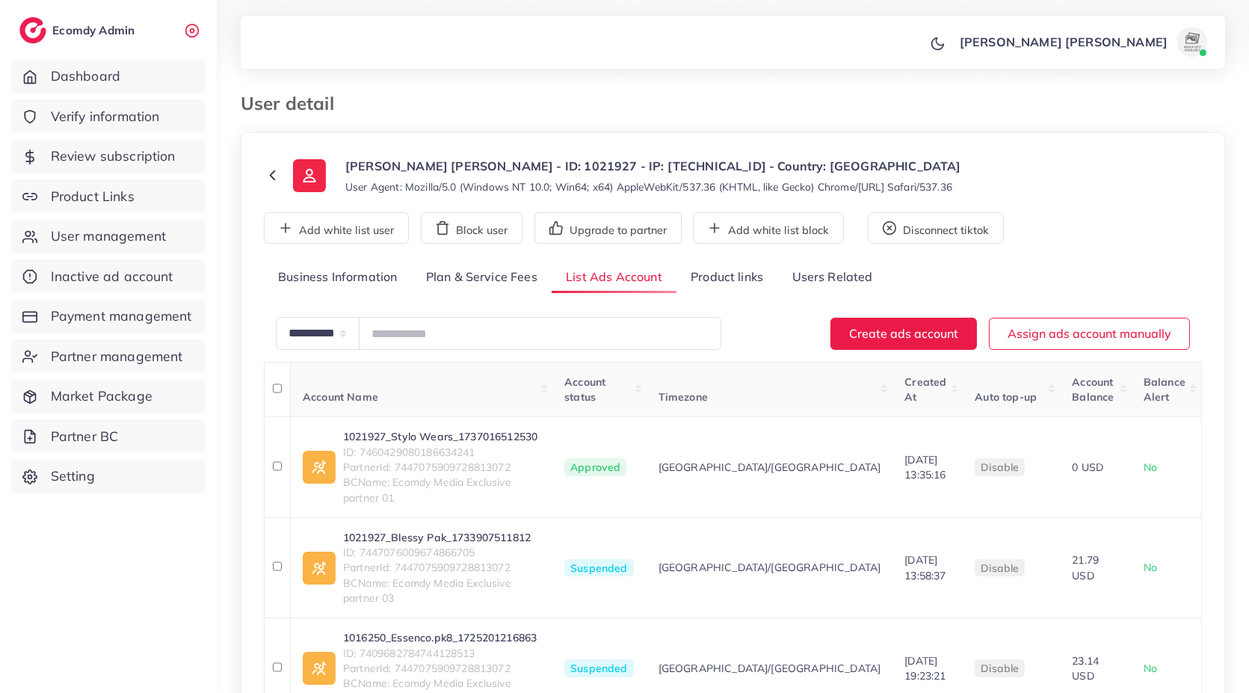
click at [315, 105] on h3 "User detail" at bounding box center [293, 104] width 105 height 22
click at [369, 100] on div "User detail" at bounding box center [607, 104] width 757 height 22
click at [322, 103] on h3 "User detail" at bounding box center [293, 104] width 105 height 22
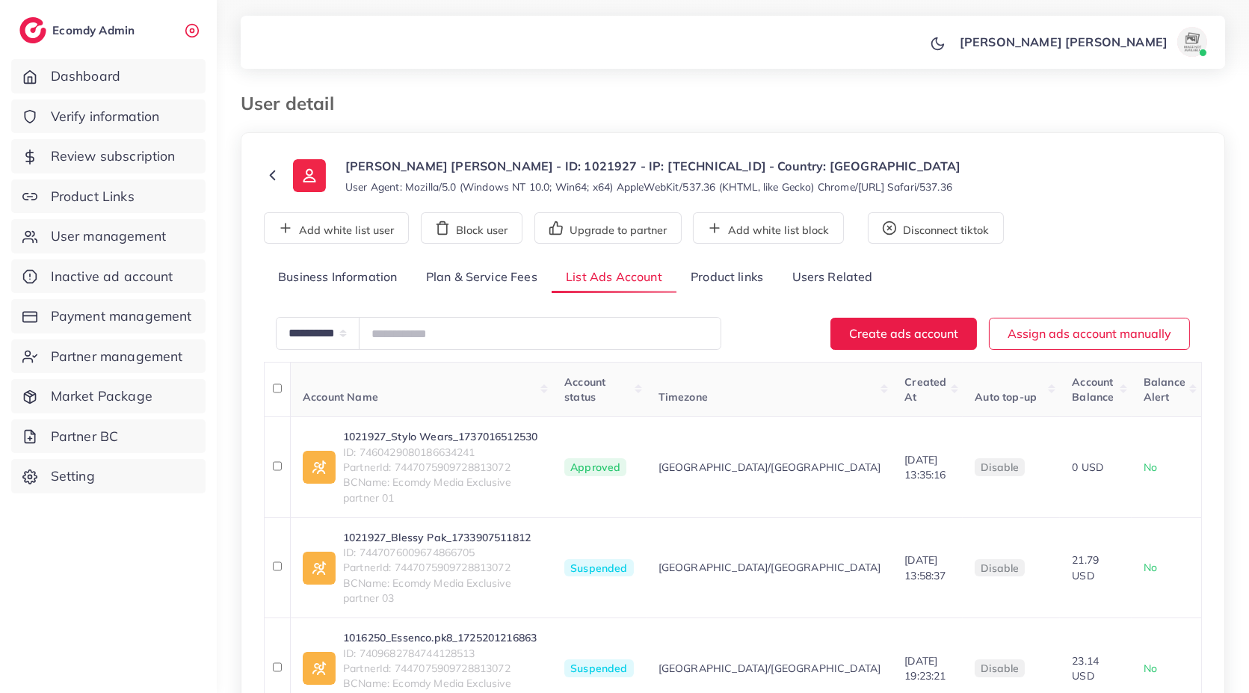
click at [377, 93] on ol at bounding box center [659, 96] width 627 height 7
click at [317, 100] on h3 "User detail" at bounding box center [293, 104] width 105 height 22
click at [366, 105] on div "User detail" at bounding box center [607, 104] width 757 height 22
click at [311, 94] on h3 "User detail" at bounding box center [293, 104] width 105 height 22
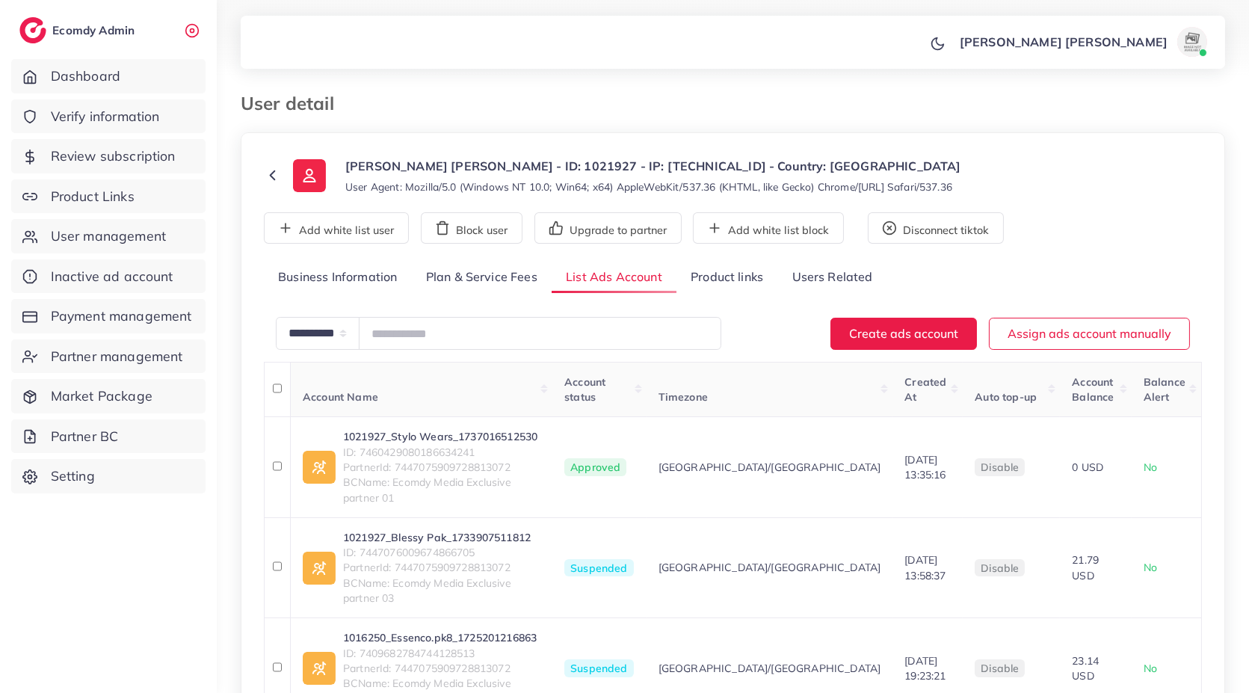
click at [311, 94] on h3 "User detail" at bounding box center [293, 104] width 105 height 22
click at [378, 102] on div "User detail" at bounding box center [607, 104] width 757 height 22
click at [305, 110] on h3 "User detail" at bounding box center [293, 104] width 105 height 22
click at [361, 99] on div "User detail" at bounding box center [607, 104] width 757 height 22
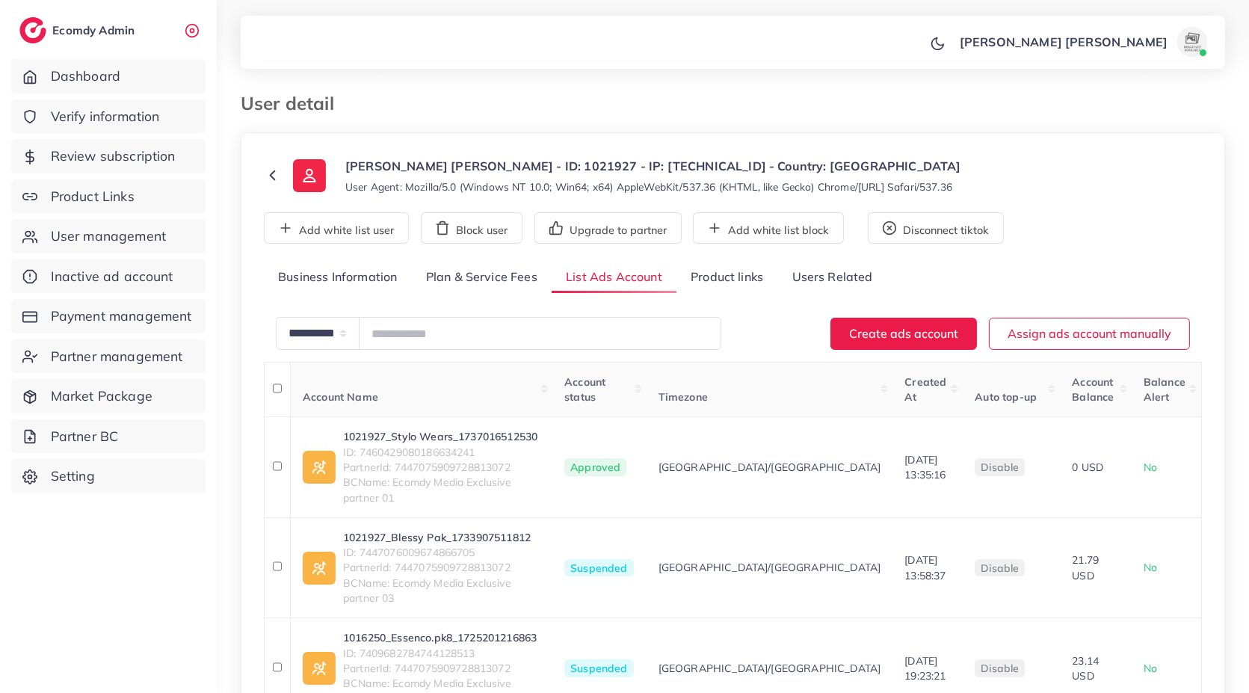
click at [335, 101] on h3 "User detail" at bounding box center [293, 104] width 105 height 22
drag, startPoint x: 330, startPoint y: 102, endPoint x: 345, endPoint y: 107, distance: 15.8
click at [345, 107] on h3 "User detail" at bounding box center [293, 104] width 105 height 22
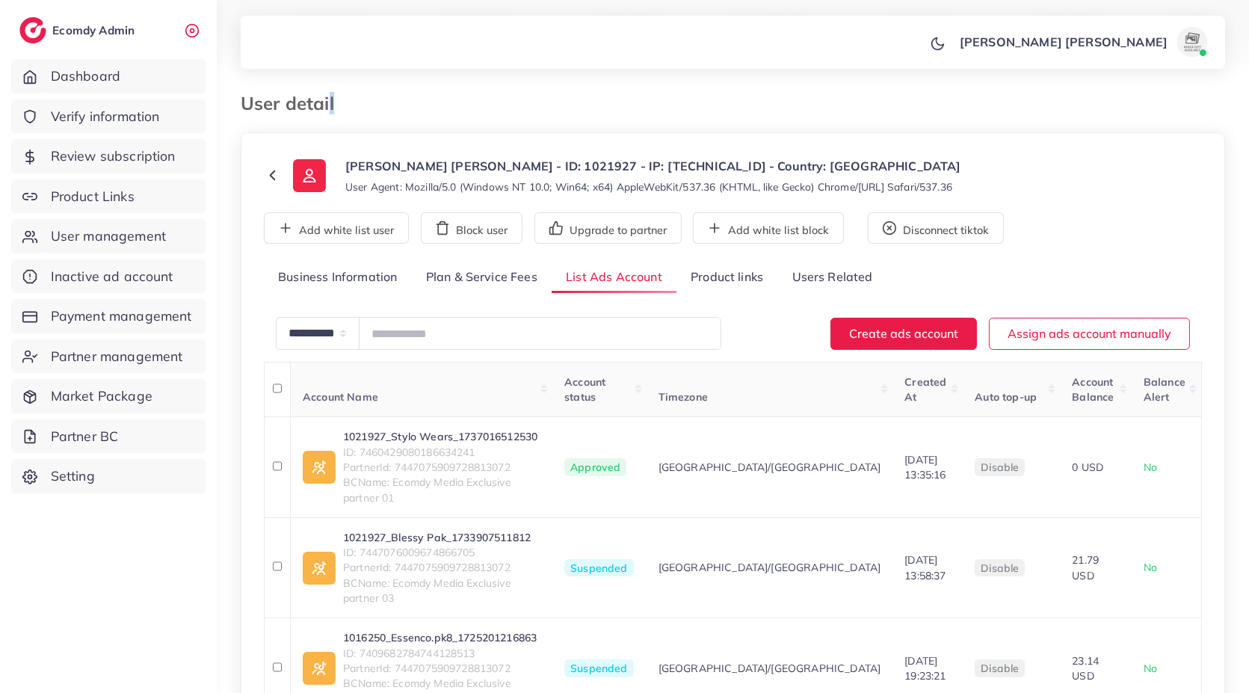
drag, startPoint x: 327, startPoint y: 102, endPoint x: 346, endPoint y: 105, distance: 19.8
click at [346, 105] on div "User detail" at bounding box center [607, 104] width 757 height 22
drag, startPoint x: 329, startPoint y: 103, endPoint x: 354, endPoint y: 114, distance: 27.1
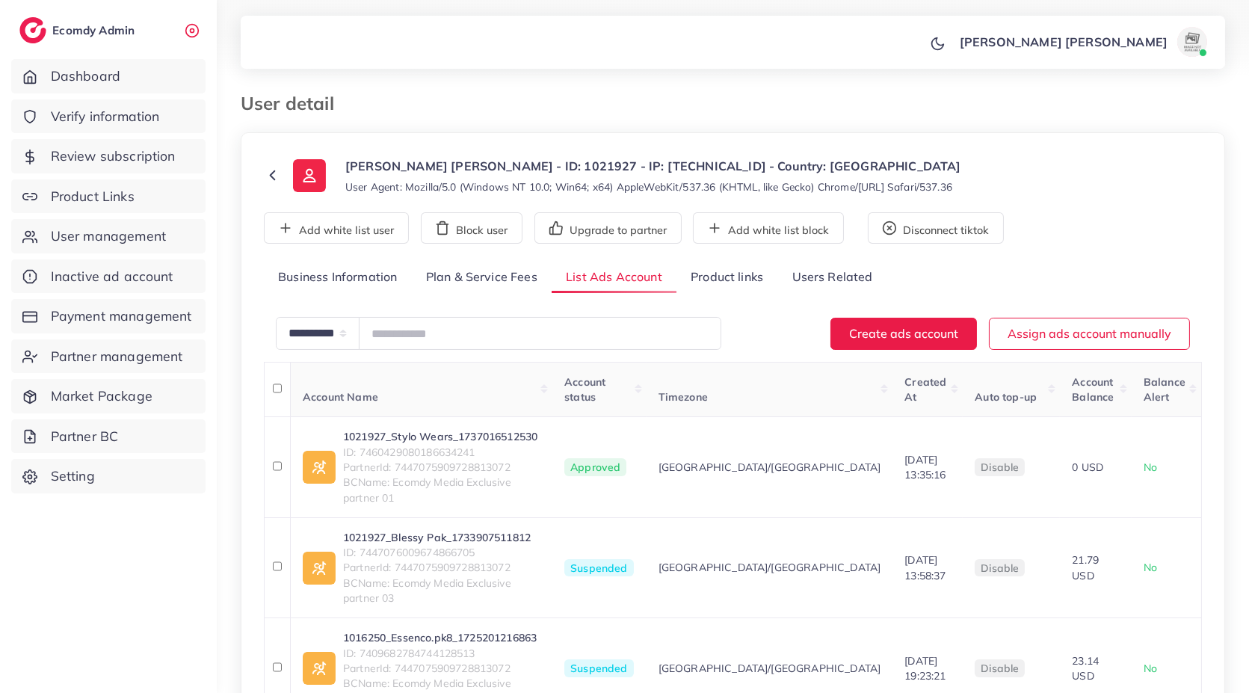
click at [354, 114] on div "User detail" at bounding box center [733, 113] width 1009 height 40
drag, startPoint x: 329, startPoint y: 101, endPoint x: 354, endPoint y: 114, distance: 28.4
click at [354, 114] on div "User detail" at bounding box center [607, 104] width 757 height 22
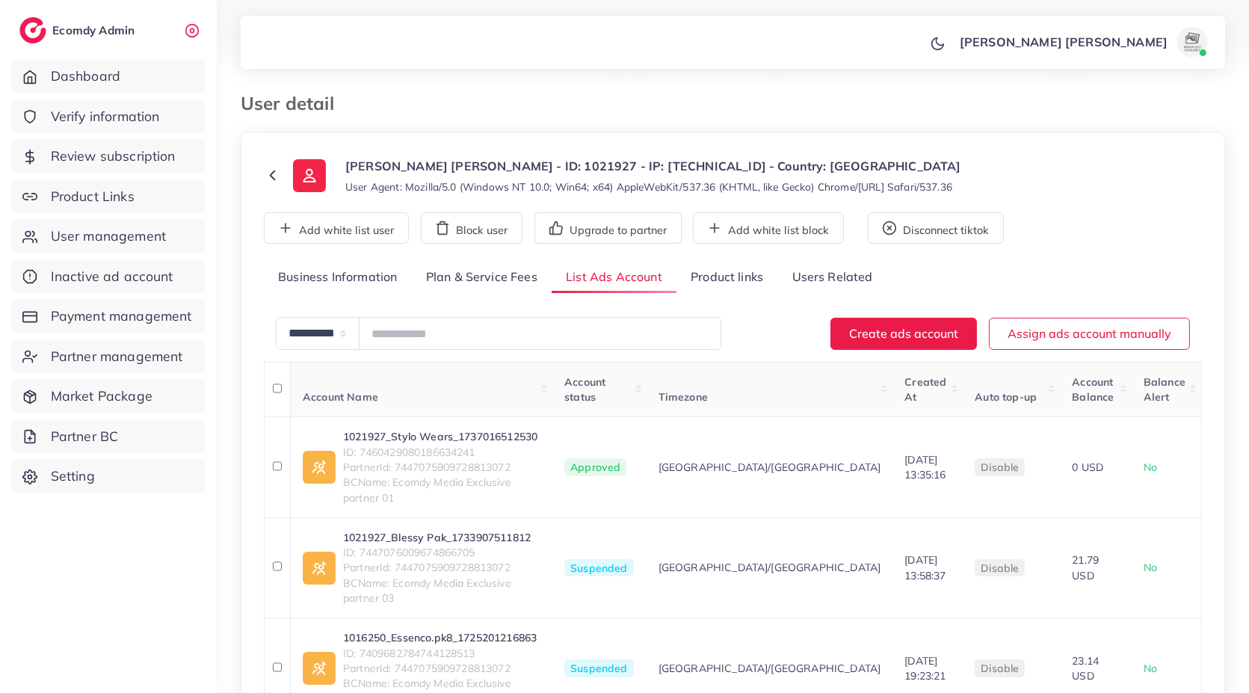
drag, startPoint x: 329, startPoint y: 101, endPoint x: 343, endPoint y: 101, distance: 14.2
click at [343, 101] on h3 "User detail" at bounding box center [293, 104] width 105 height 22
drag, startPoint x: 327, startPoint y: 102, endPoint x: 344, endPoint y: 105, distance: 17.5
click at [344, 105] on h3 "User detail" at bounding box center [293, 104] width 105 height 22
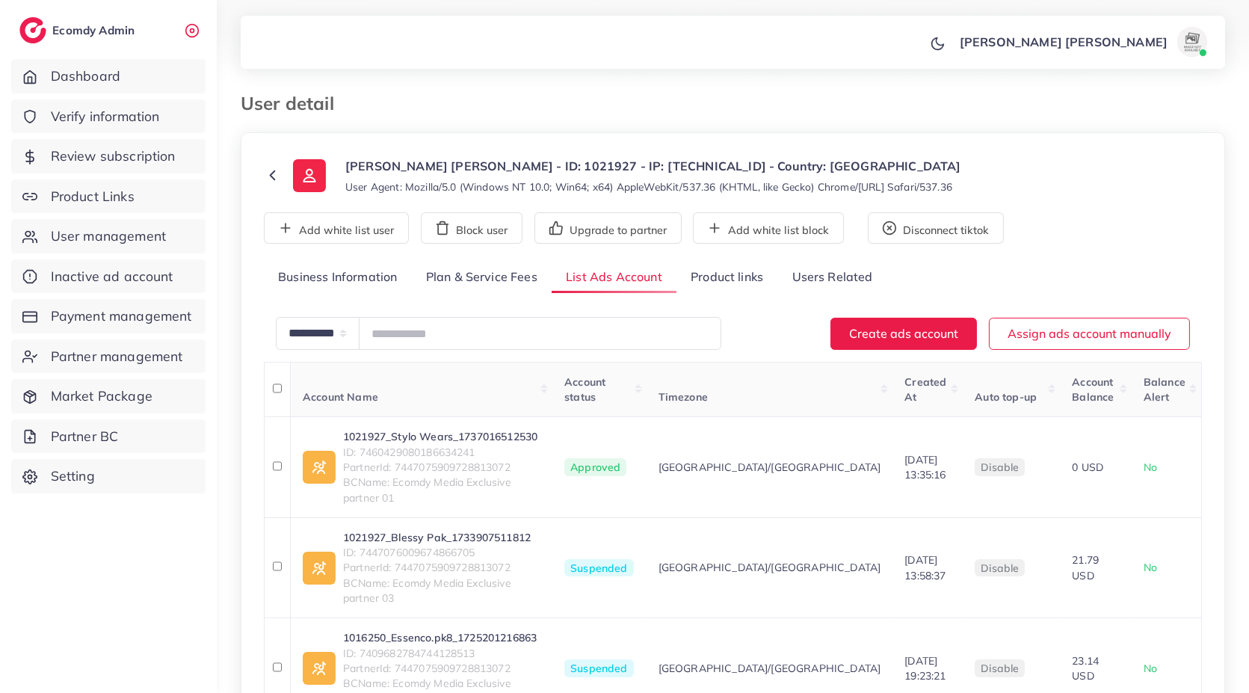
click at [344, 105] on h3 "User detail" at bounding box center [293, 104] width 105 height 22
click at [329, 102] on h3 "User detail" at bounding box center [293, 104] width 105 height 22
drag, startPoint x: 329, startPoint y: 102, endPoint x: 353, endPoint y: 111, distance: 25.3
click at [353, 111] on div "User detail" at bounding box center [607, 104] width 757 height 22
